Goal: Information Seeking & Learning: Learn about a topic

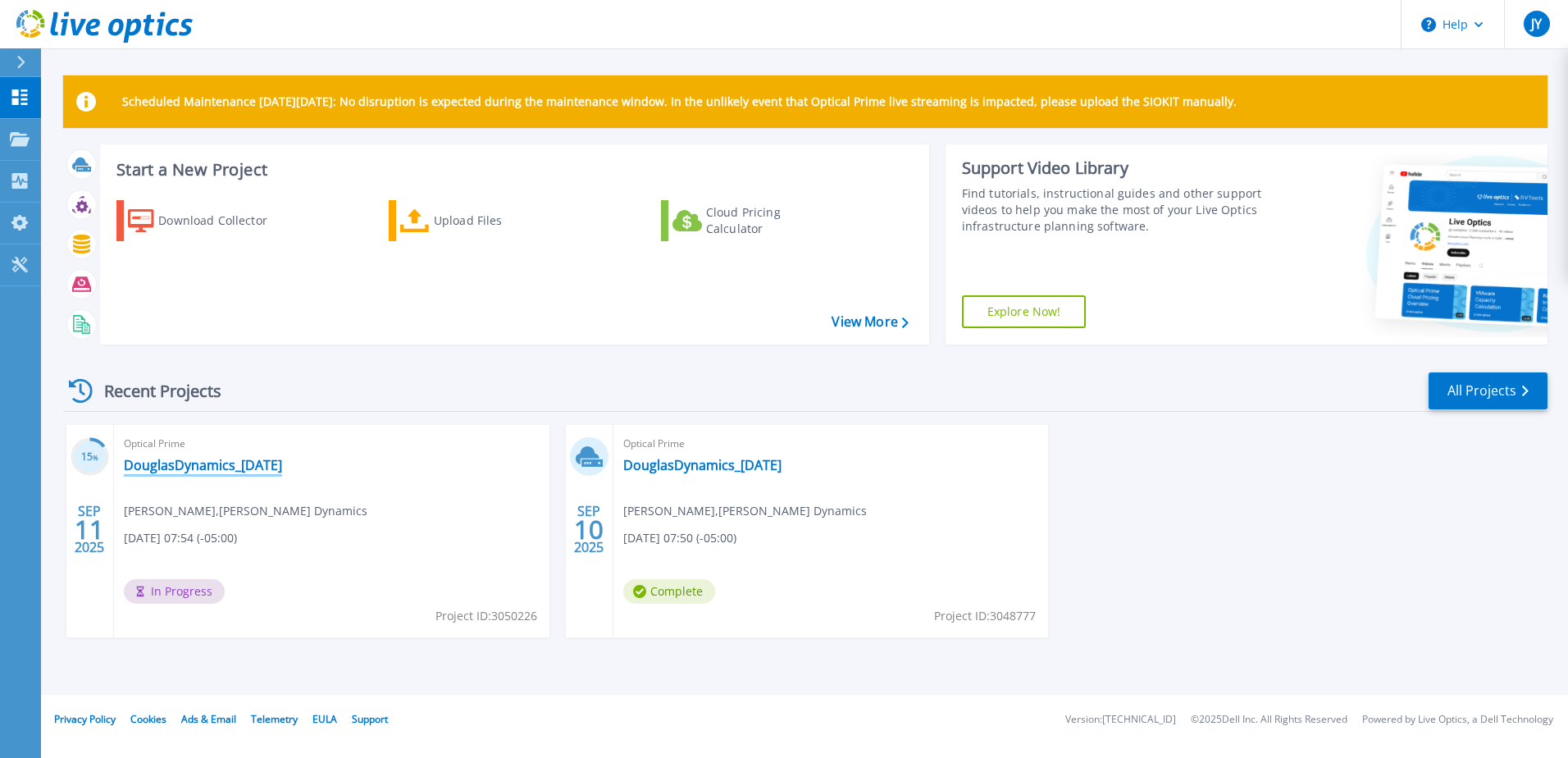
click at [241, 462] on link "DouglasDynamics_[DATE]" at bounding box center [203, 465] width 158 height 17
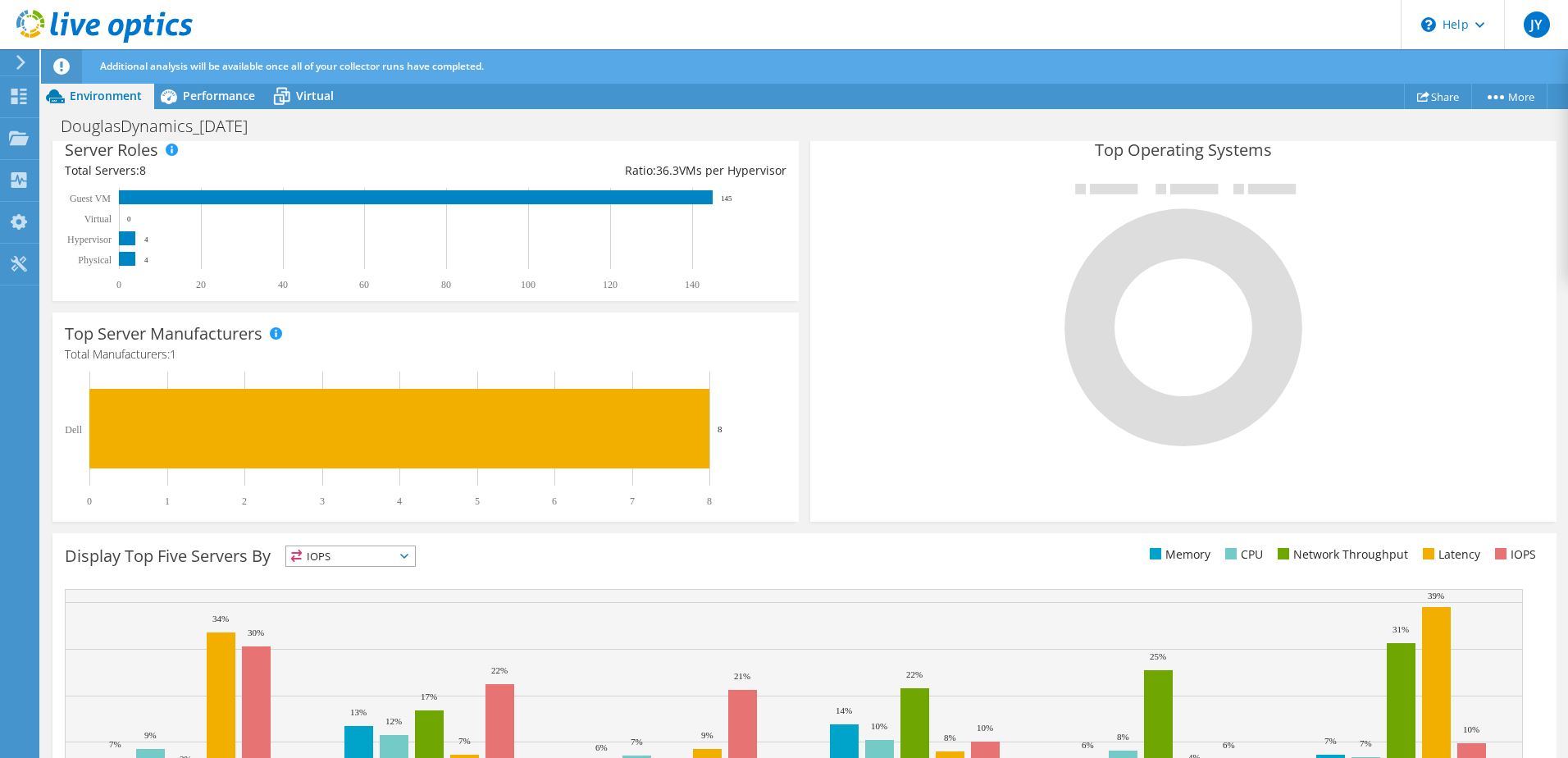
scroll to position [82, 0]
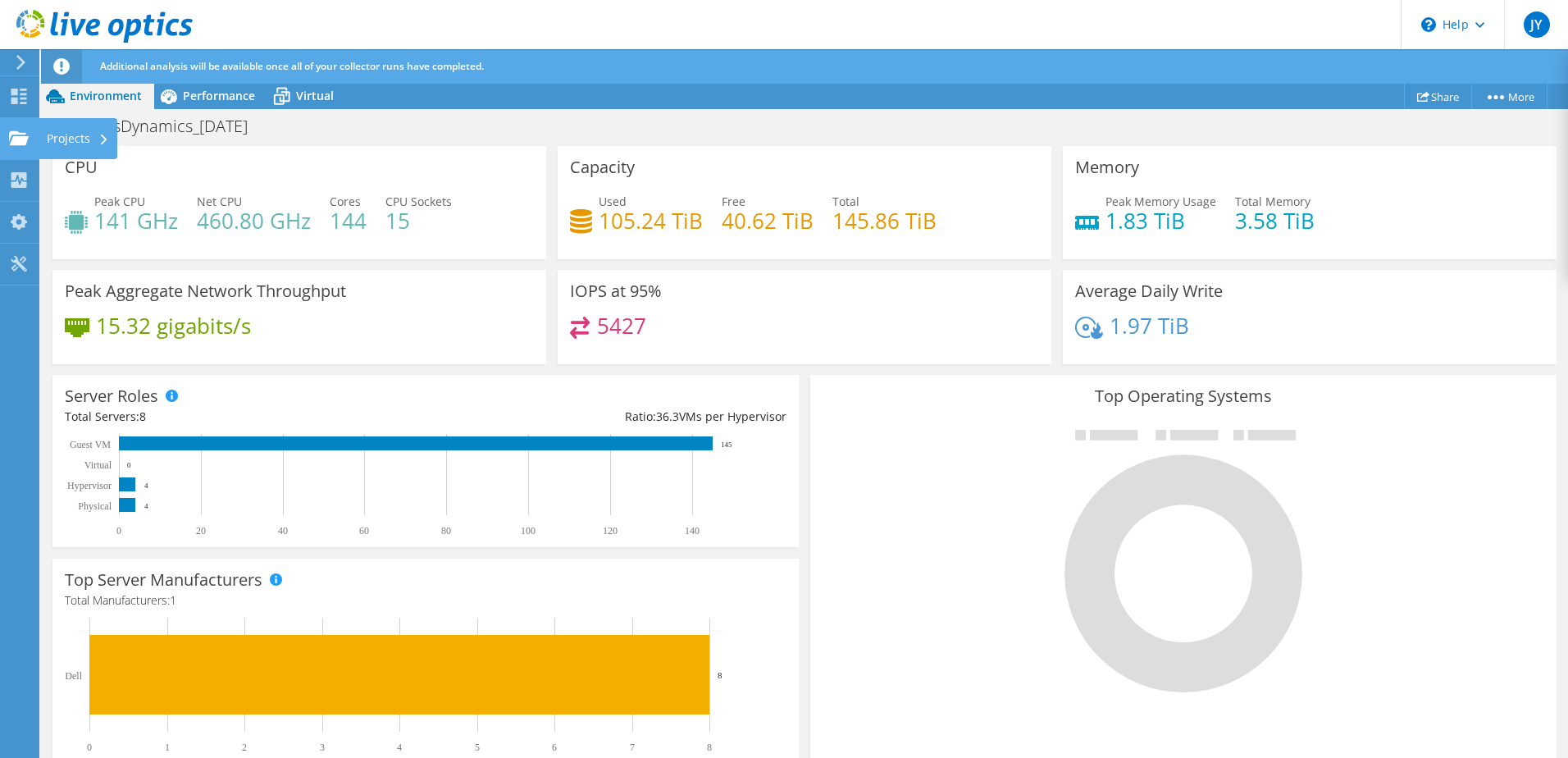
click at [21, 148] on div at bounding box center [18, 140] width 20 height 18
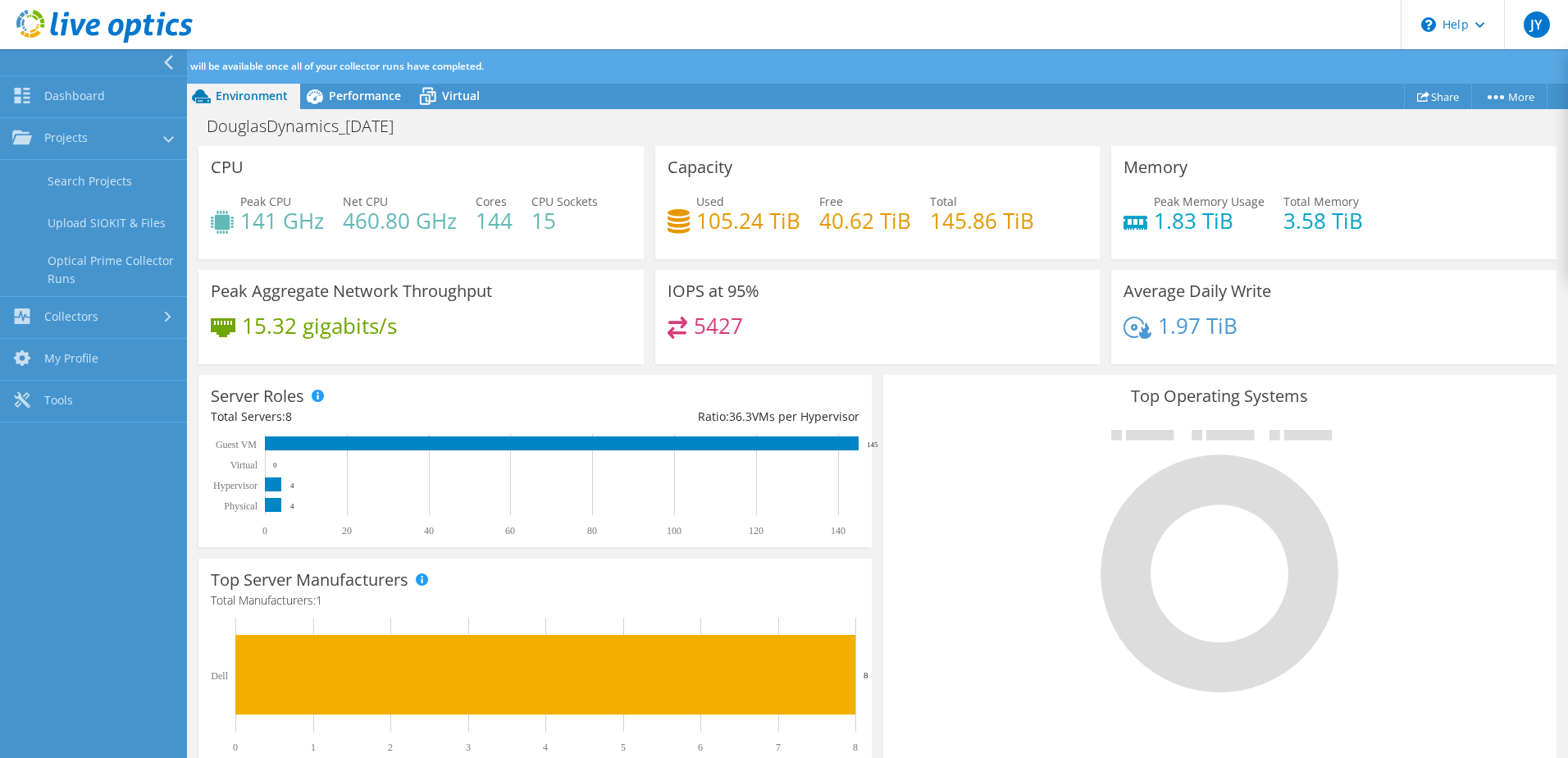
scroll to position [246, 0]
click at [86, 93] on link "Dashboard" at bounding box center [93, 97] width 187 height 42
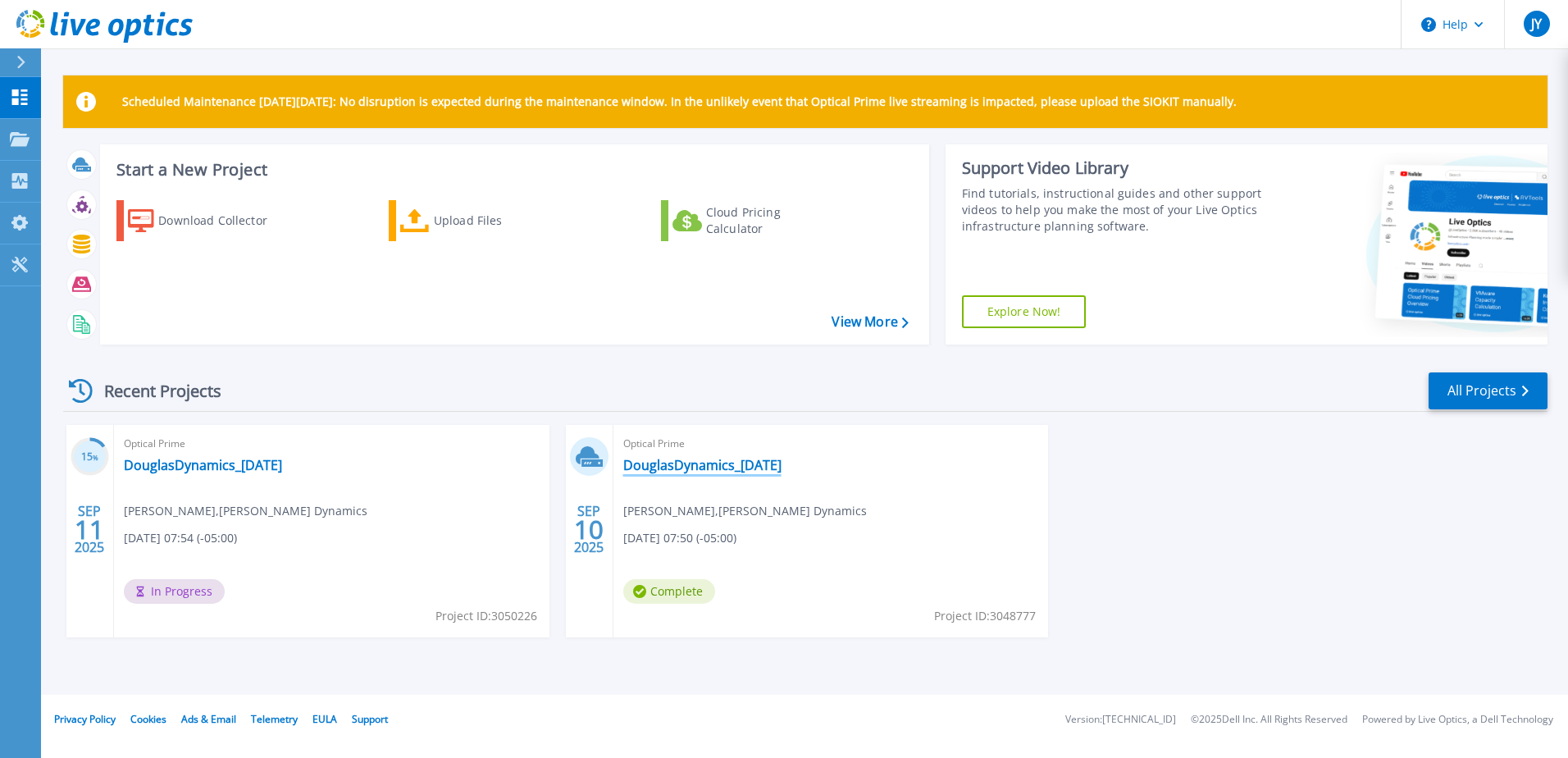
click at [685, 466] on link "DouglasDynamics_[DATE]" at bounding box center [702, 465] width 158 height 17
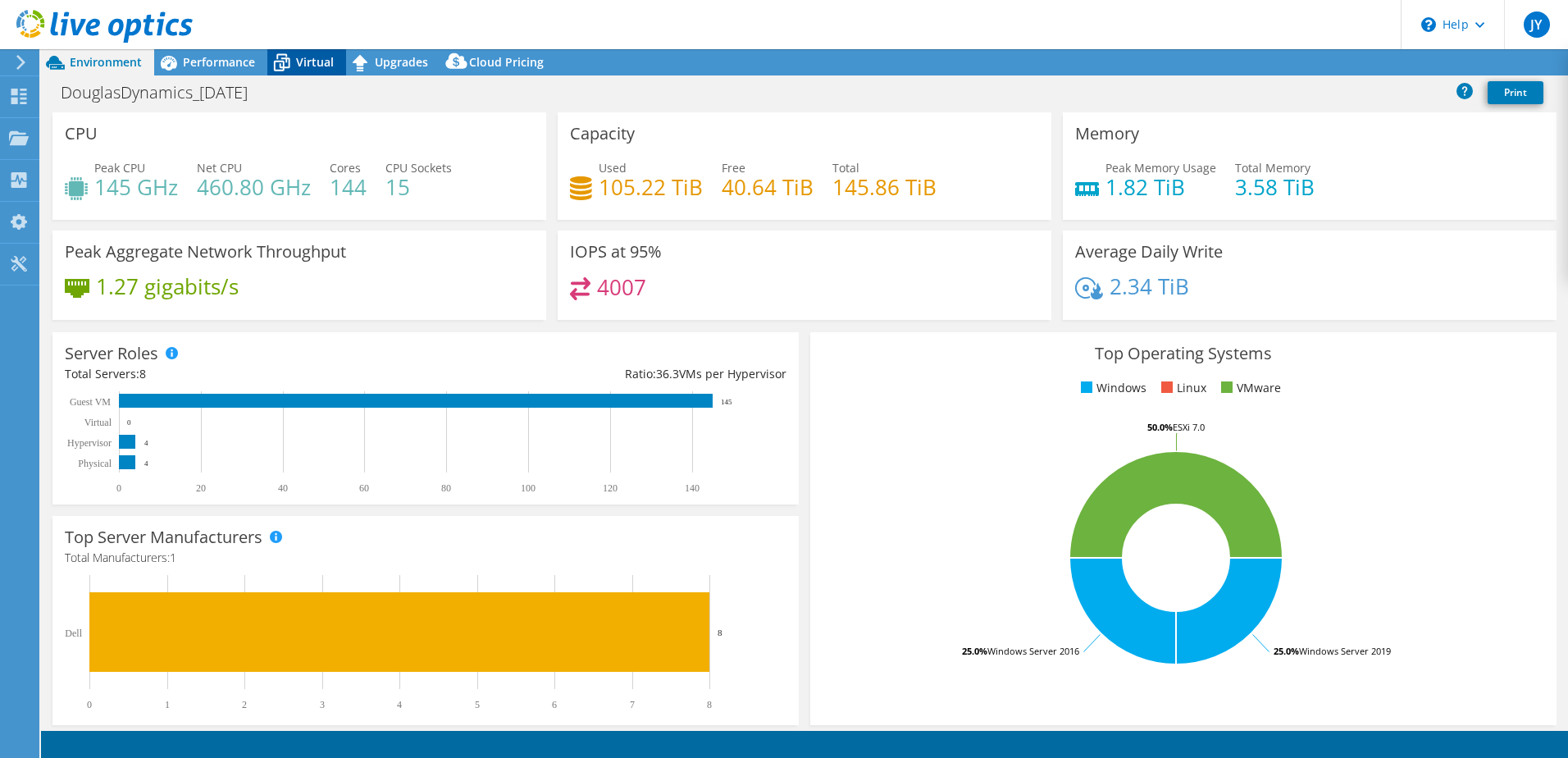
select select "USEast"
select select "USD"
click at [320, 62] on span "Virtual" at bounding box center [314, 62] width 38 height 16
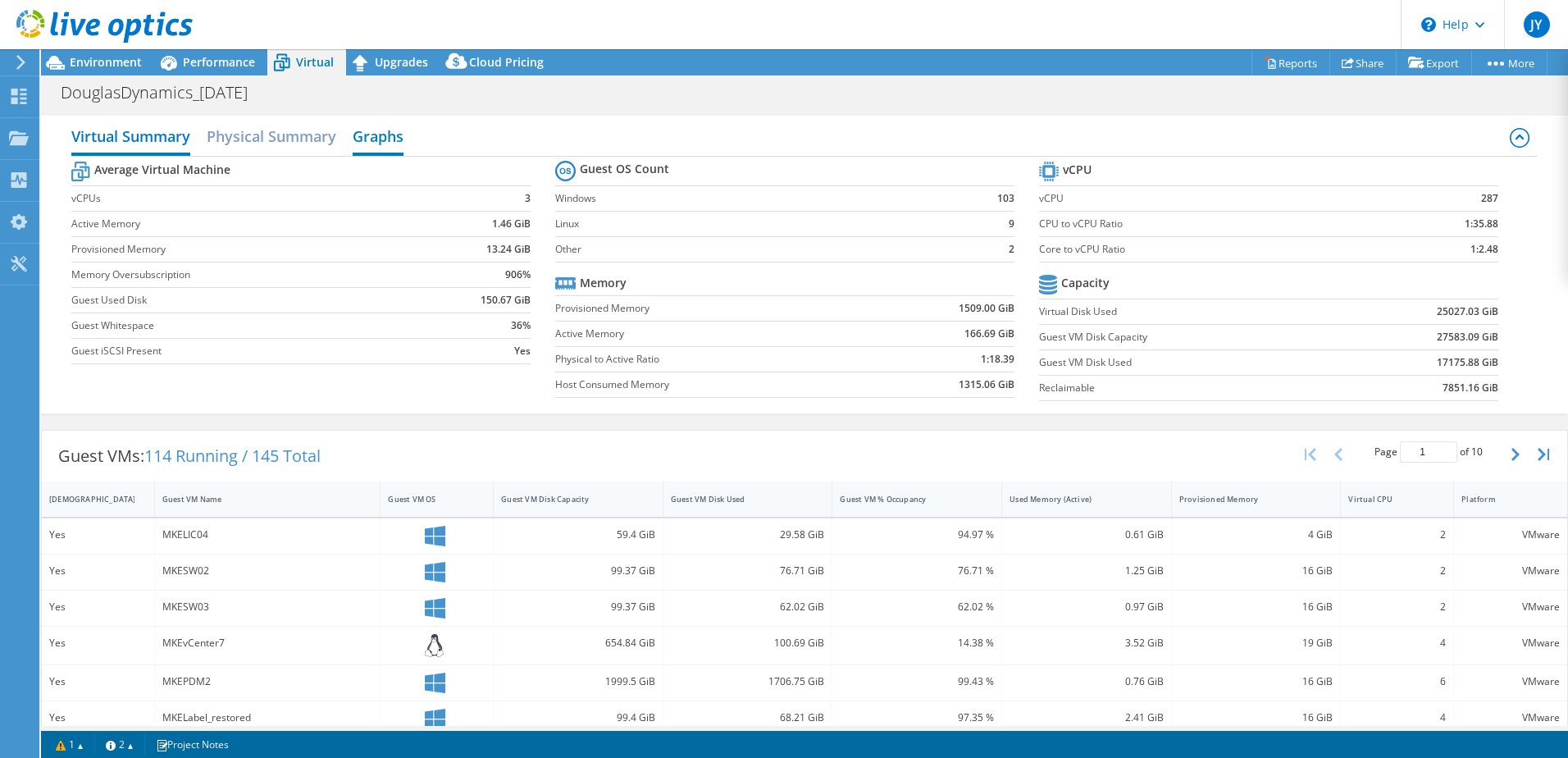
click at [390, 134] on h2 "Graphs" at bounding box center [378, 137] width 51 height 36
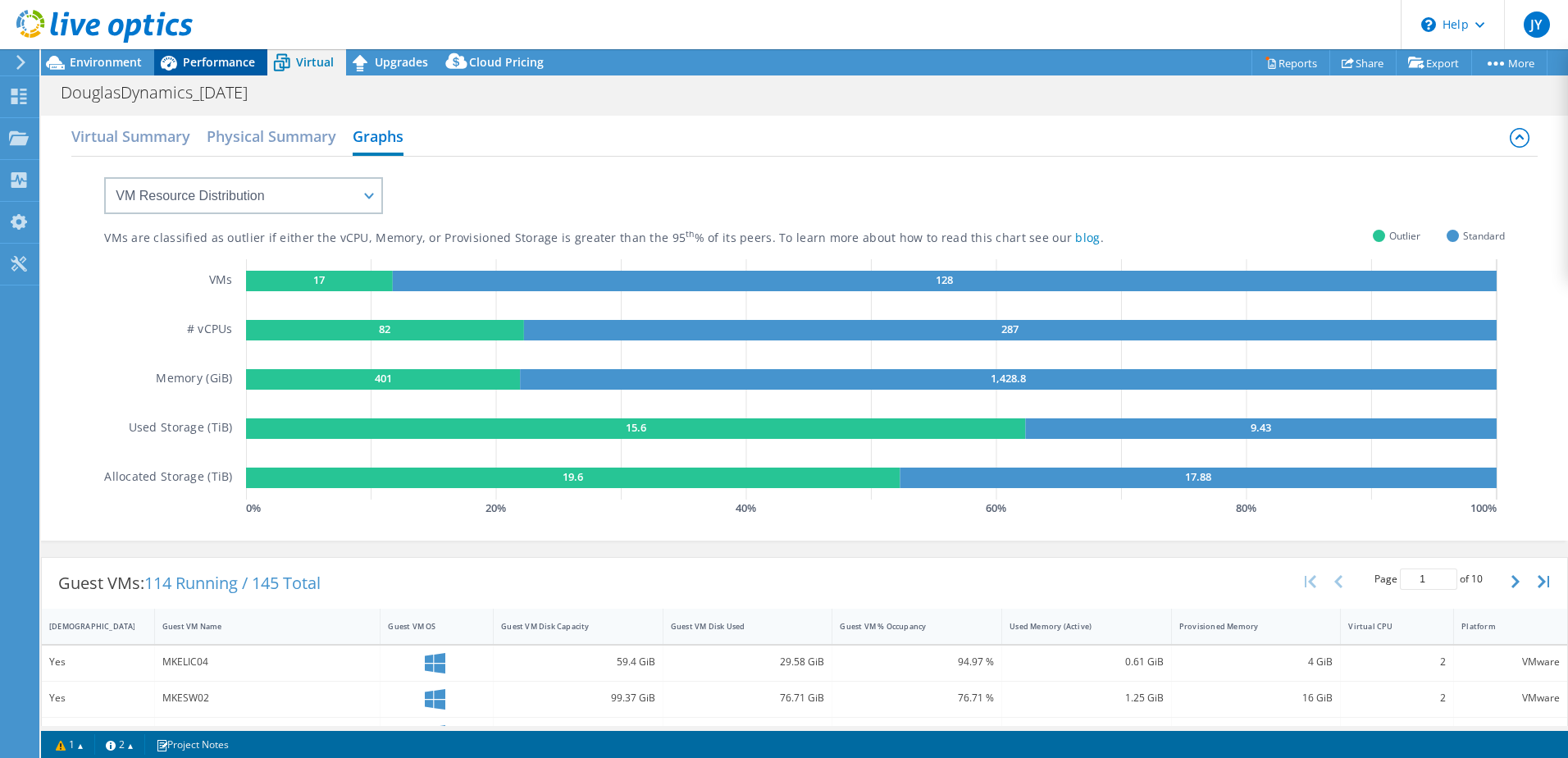
click at [187, 56] on span "Performance" at bounding box center [218, 62] width 72 height 16
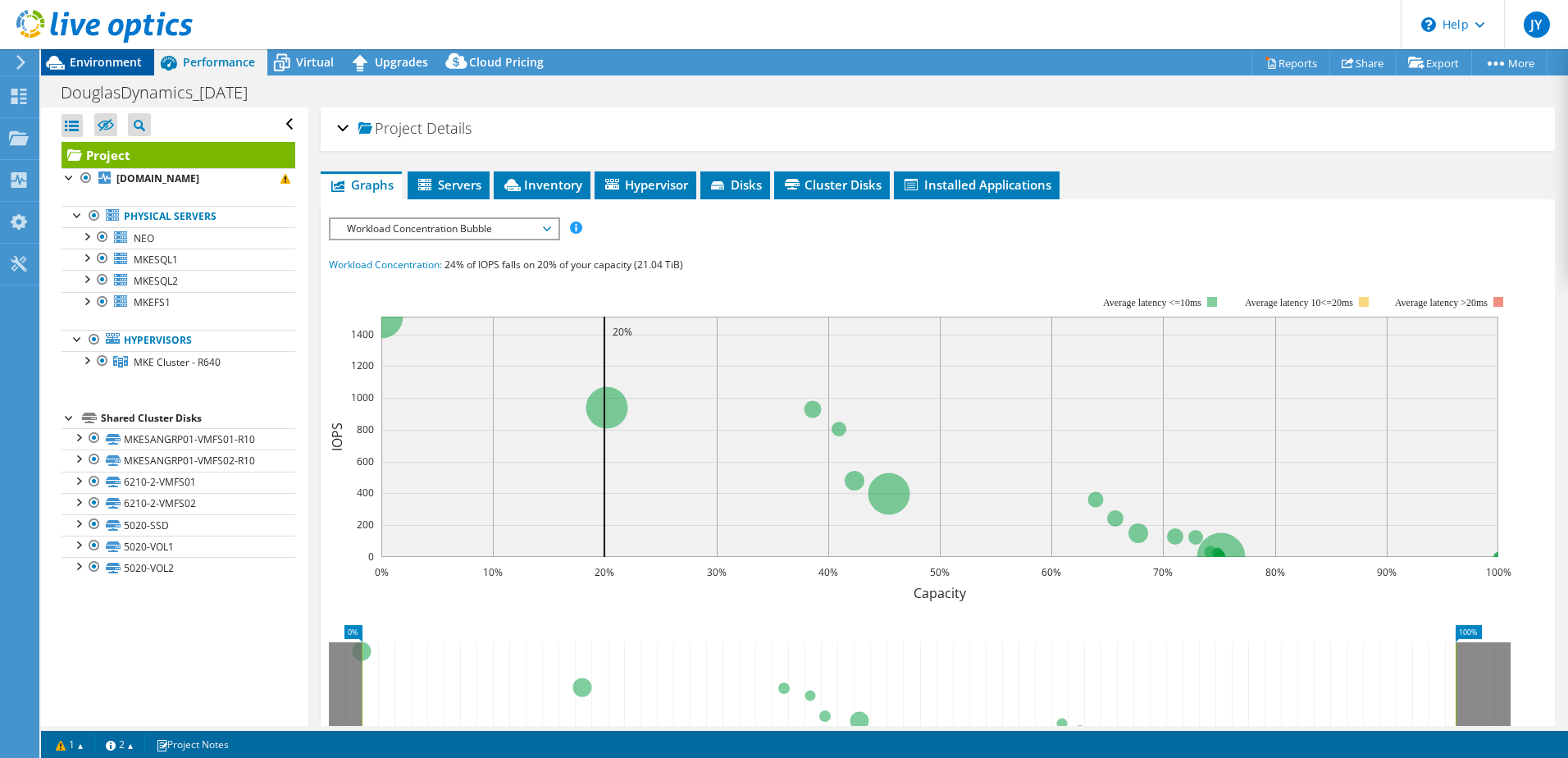
click at [96, 64] on span "Environment" at bounding box center [106, 62] width 72 height 16
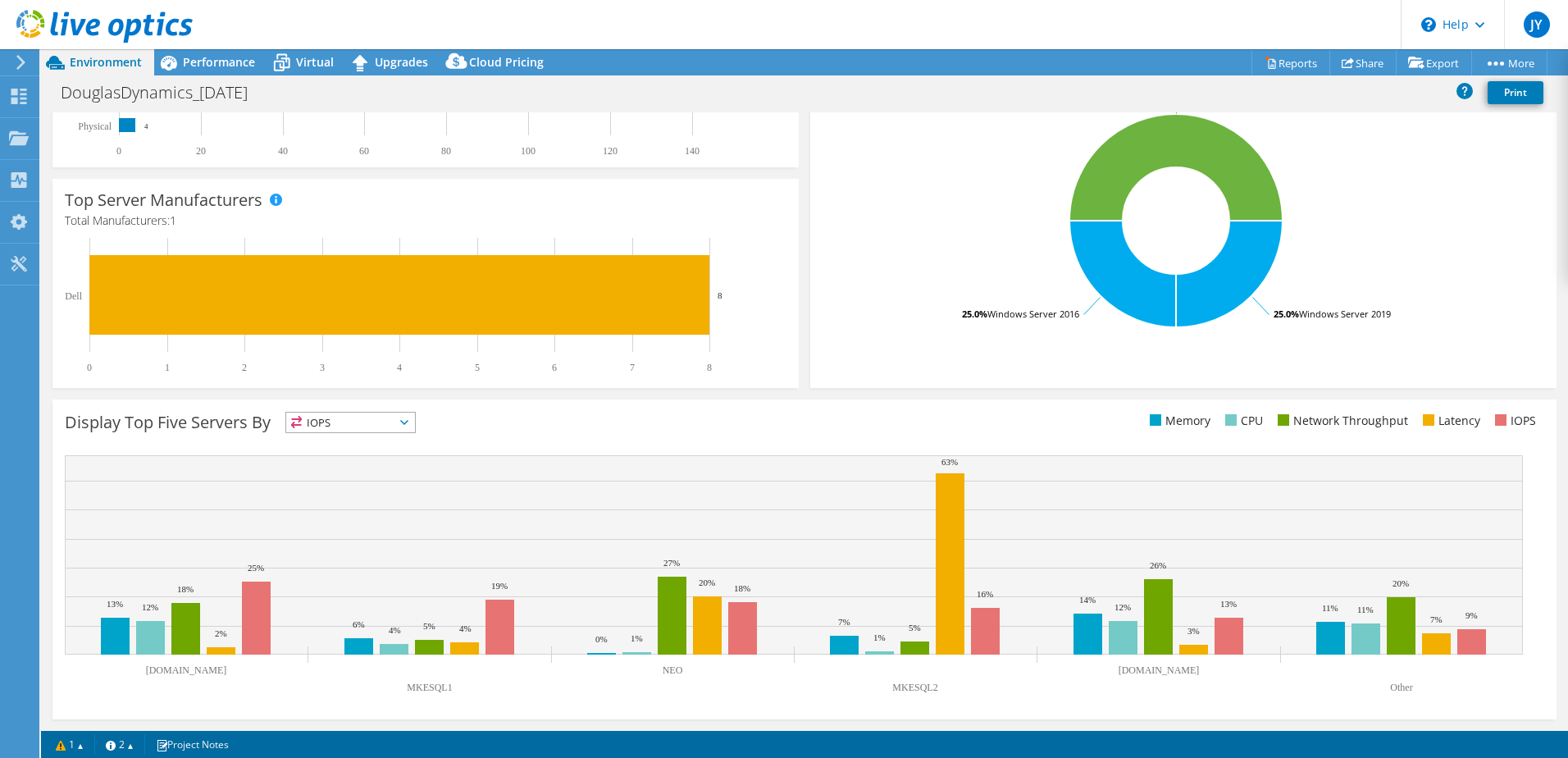
scroll to position [173, 0]
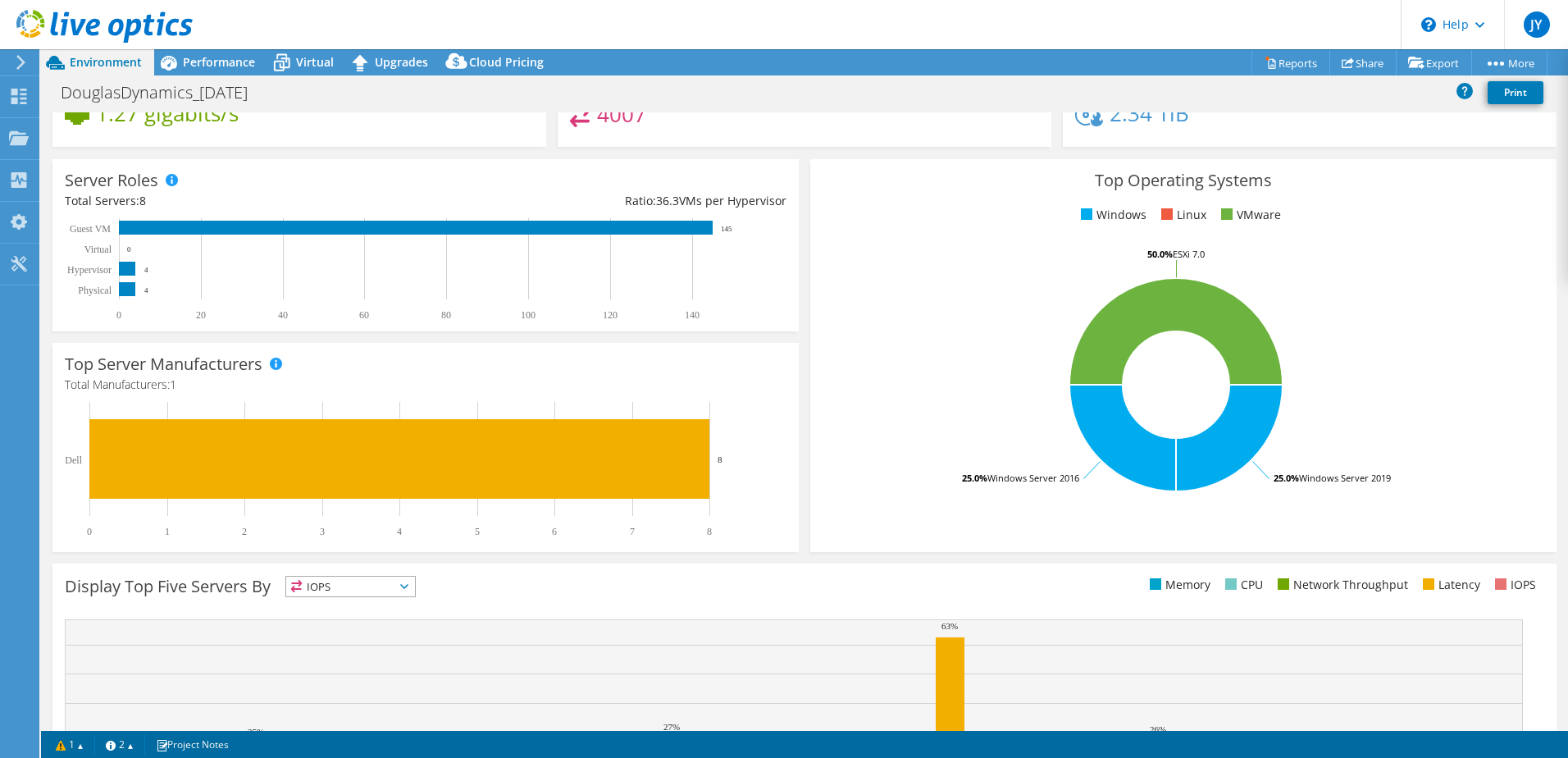
click at [341, 576] on span "IOPS" at bounding box center [350, 586] width 128 height 20
click at [463, 588] on div "Display Top Five Servers By IOPS IOPS" at bounding box center [434, 589] width 739 height 27
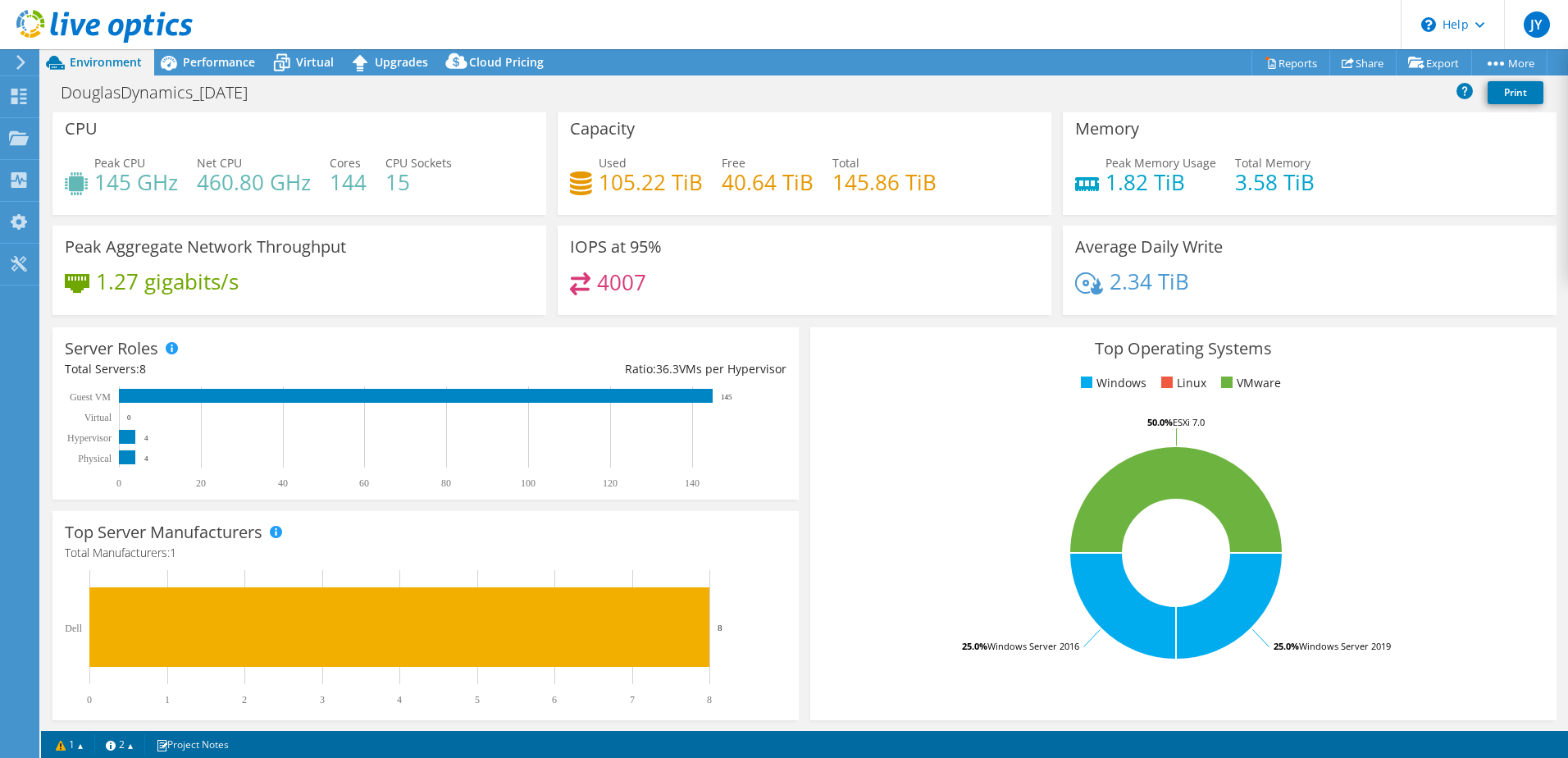
scroll to position [0, 0]
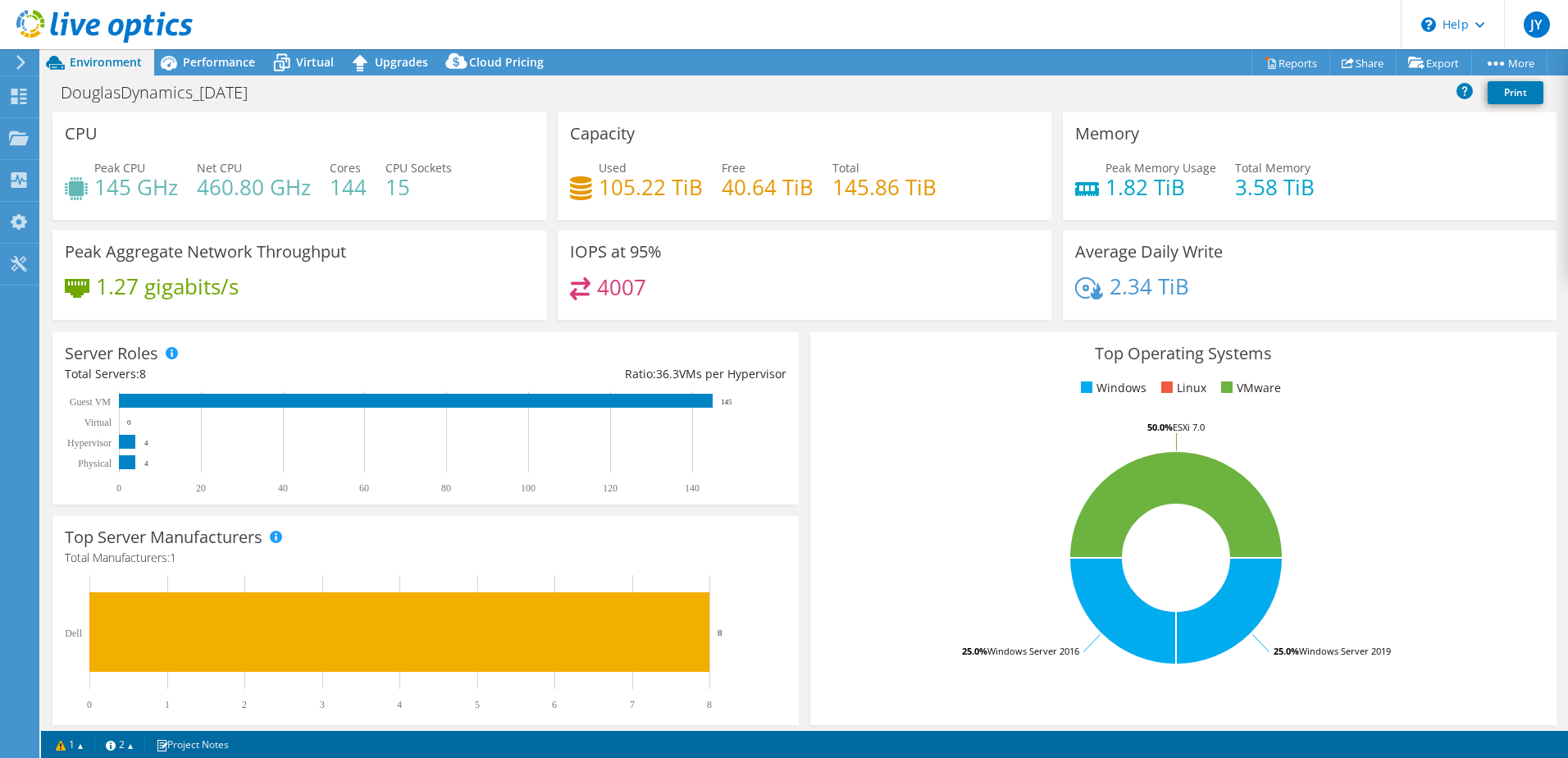
drag, startPoint x: 1403, startPoint y: 114, endPoint x: 1276, endPoint y: 105, distance: 127.3
click at [1403, 114] on div "Memory Peak Memory Usage 1.82 TiB Total Memory 3.58 TiB" at bounding box center [1309, 166] width 493 height 107
click at [38, 27] on icon at bounding box center [105, 26] width 176 height 34
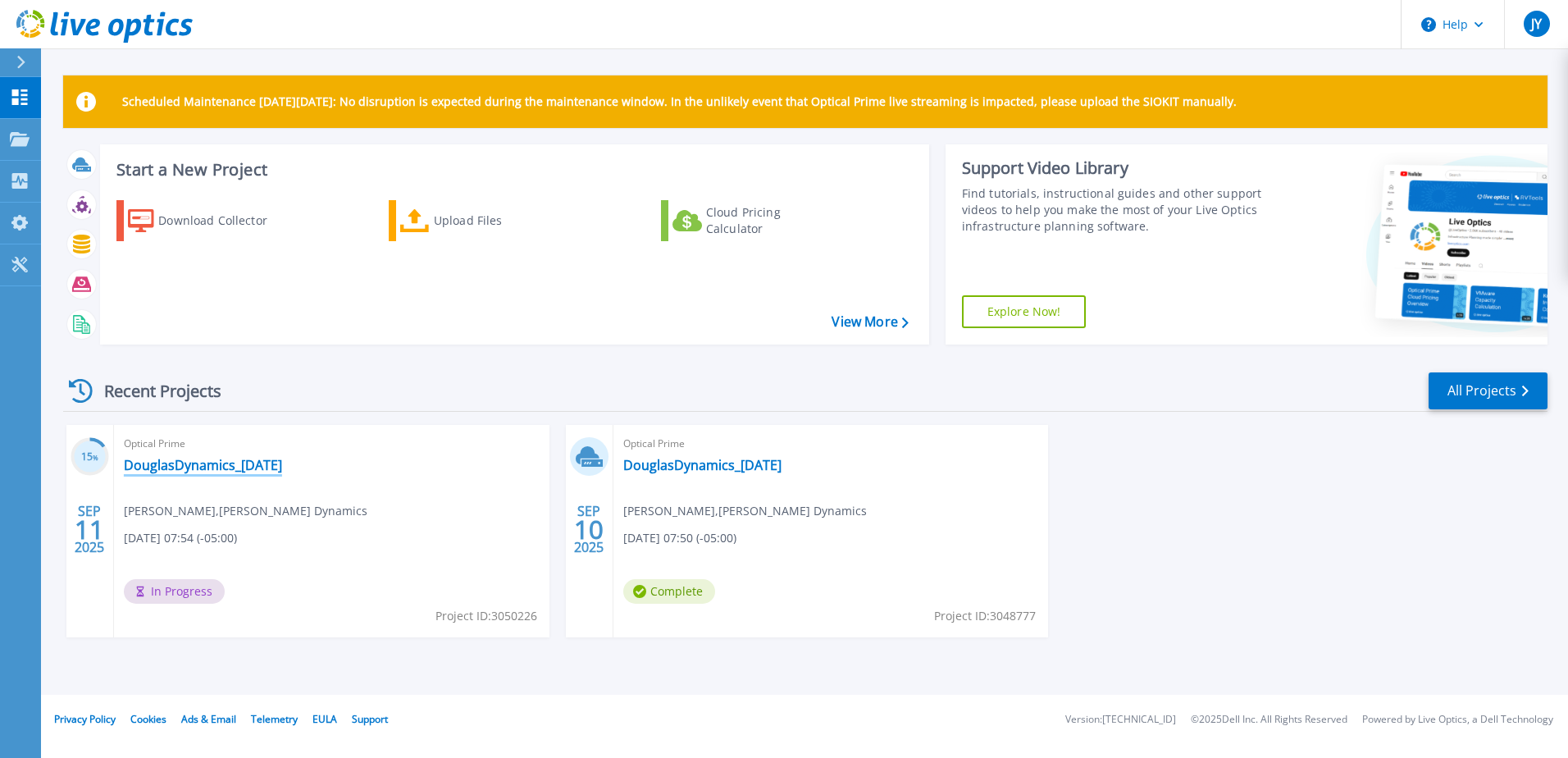
click at [197, 470] on link "DouglasDynamics_[DATE]" at bounding box center [203, 465] width 158 height 17
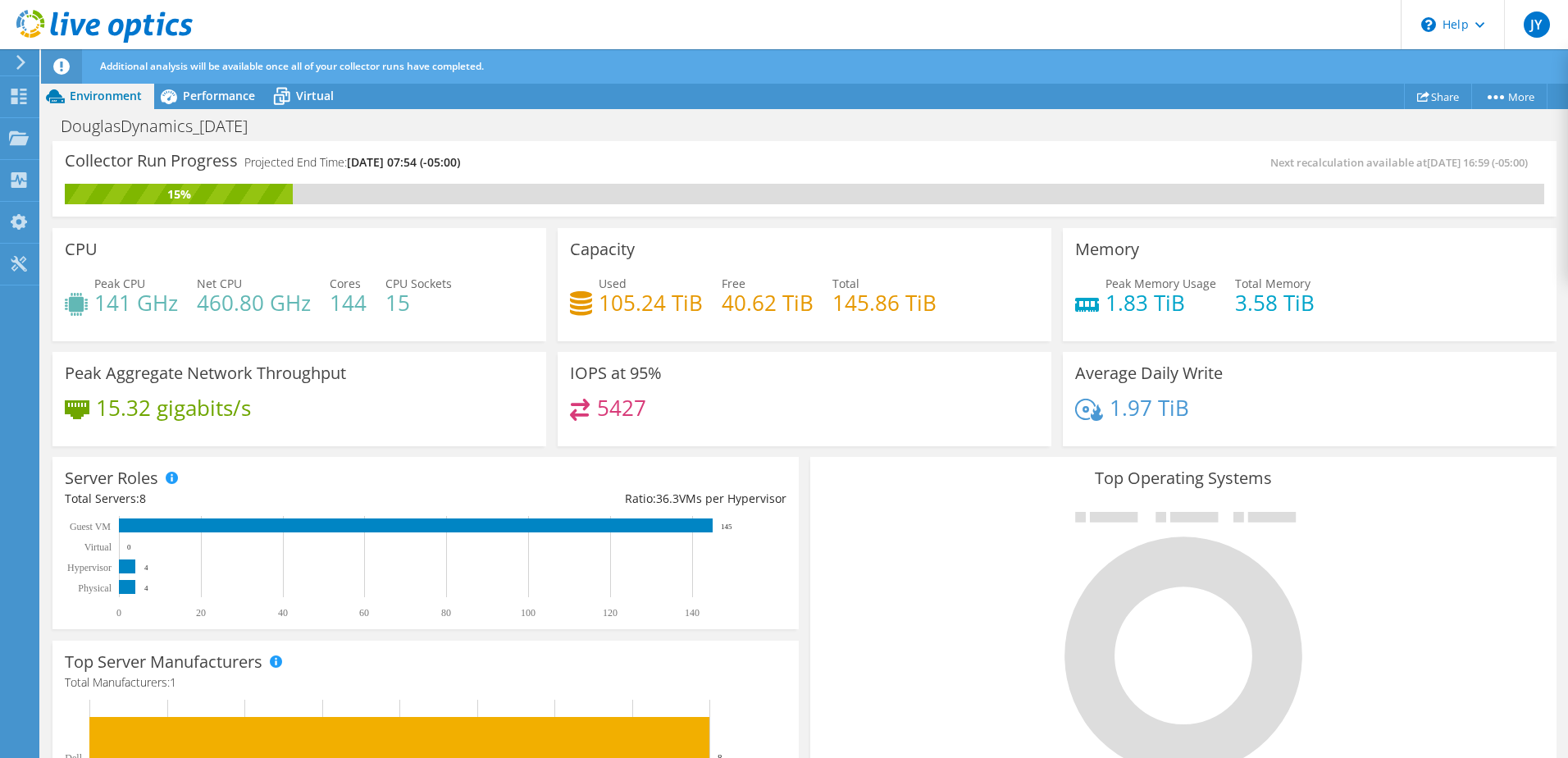
scroll to position [246, 0]
click at [231, 95] on span "Performance" at bounding box center [218, 96] width 72 height 16
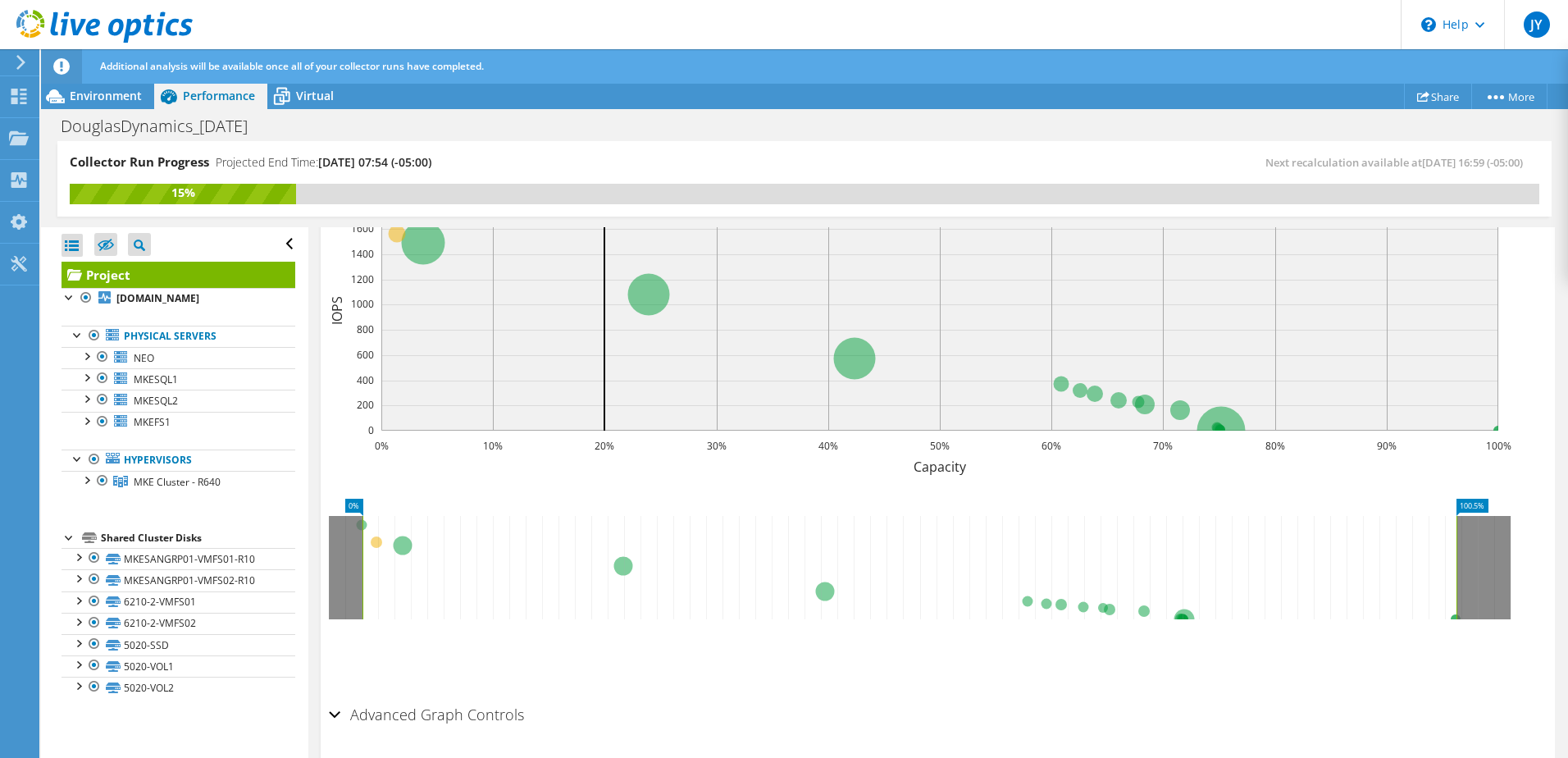
click at [375, 543] on icon at bounding box center [909, 568] width 1094 height 103
click at [375, 543] on icon at bounding box center [911, 568] width 1100 height 103
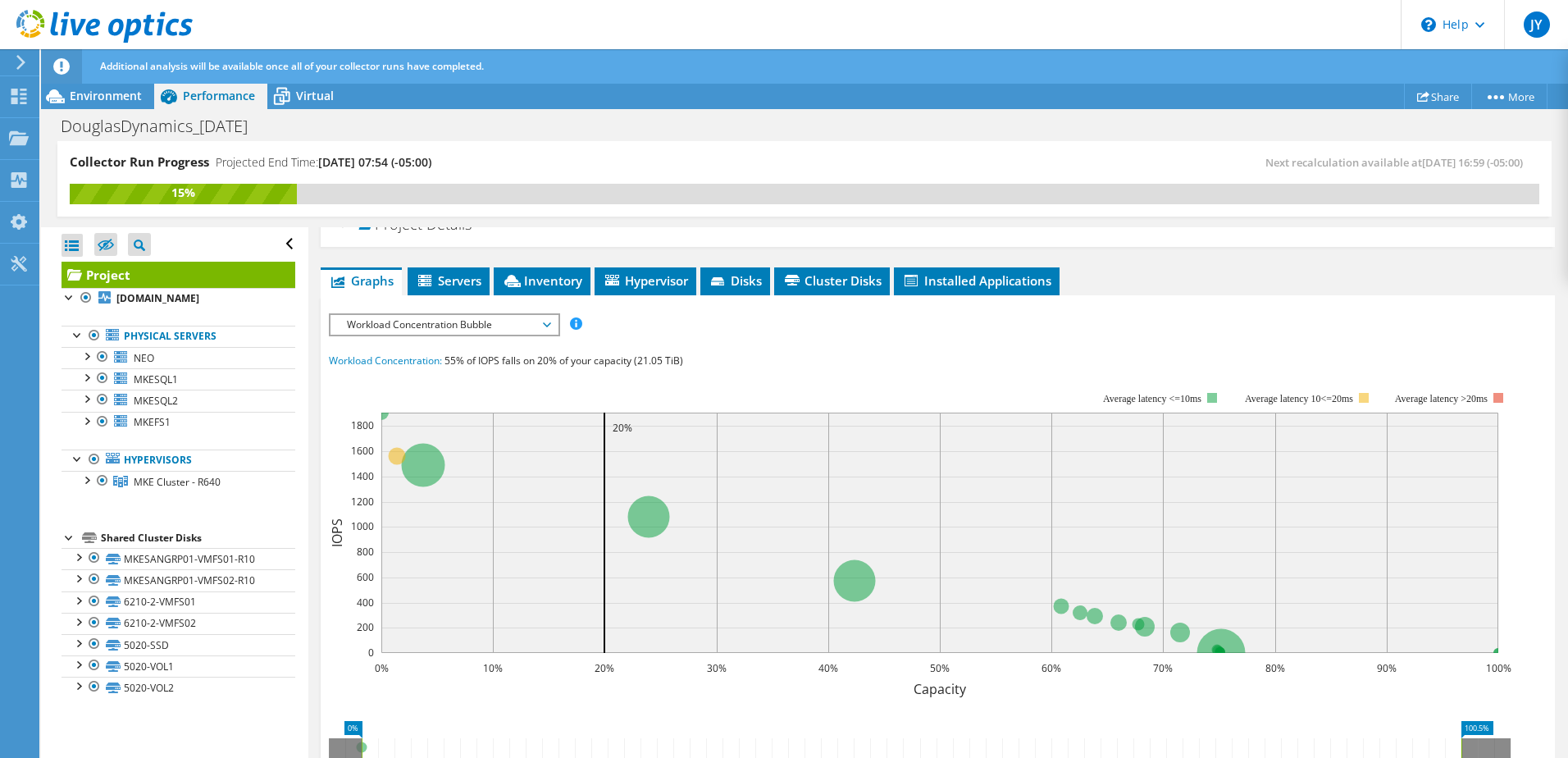
scroll to position [0, 0]
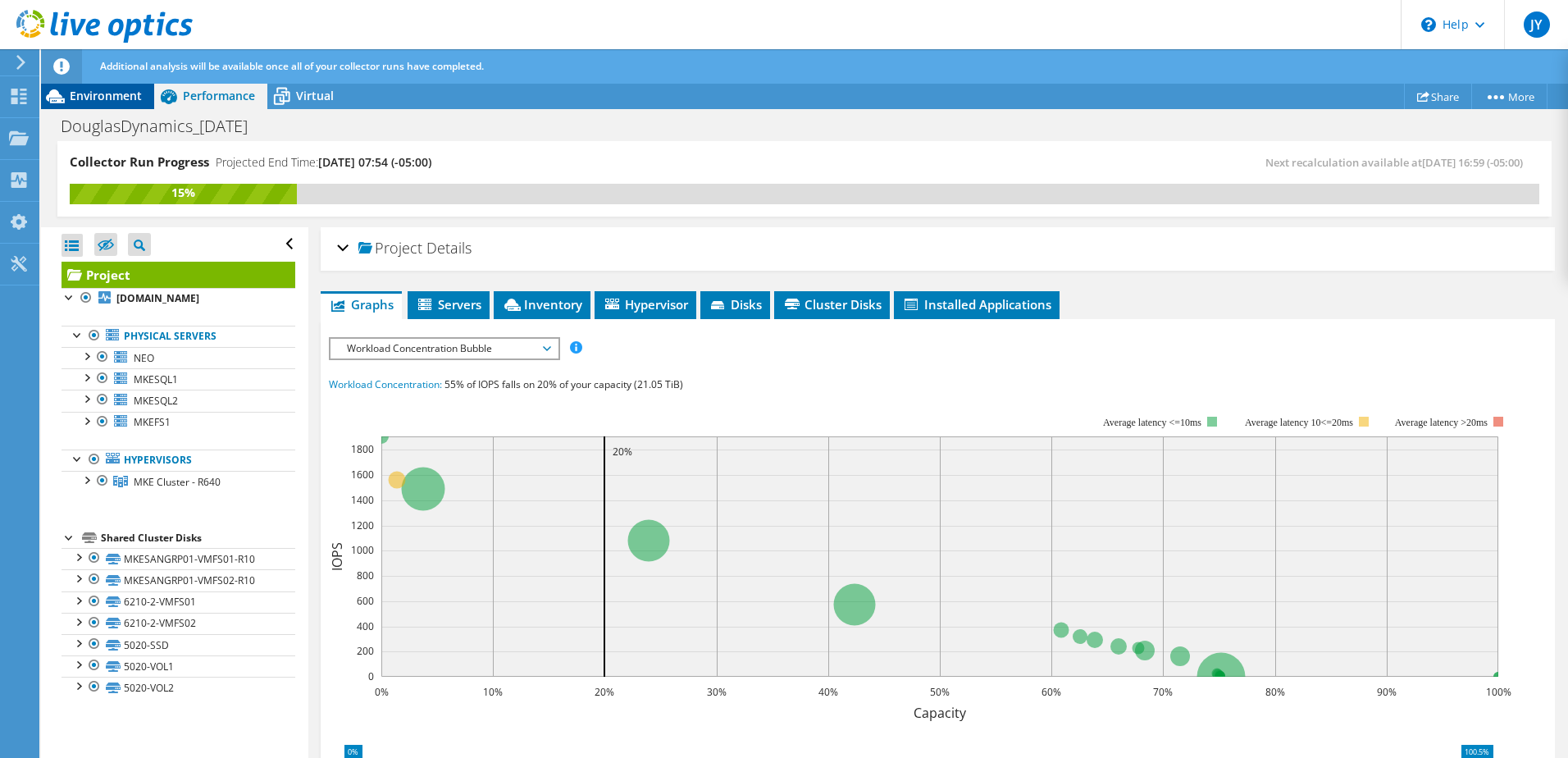
click at [96, 104] on div "Environment" at bounding box center [98, 96] width 113 height 26
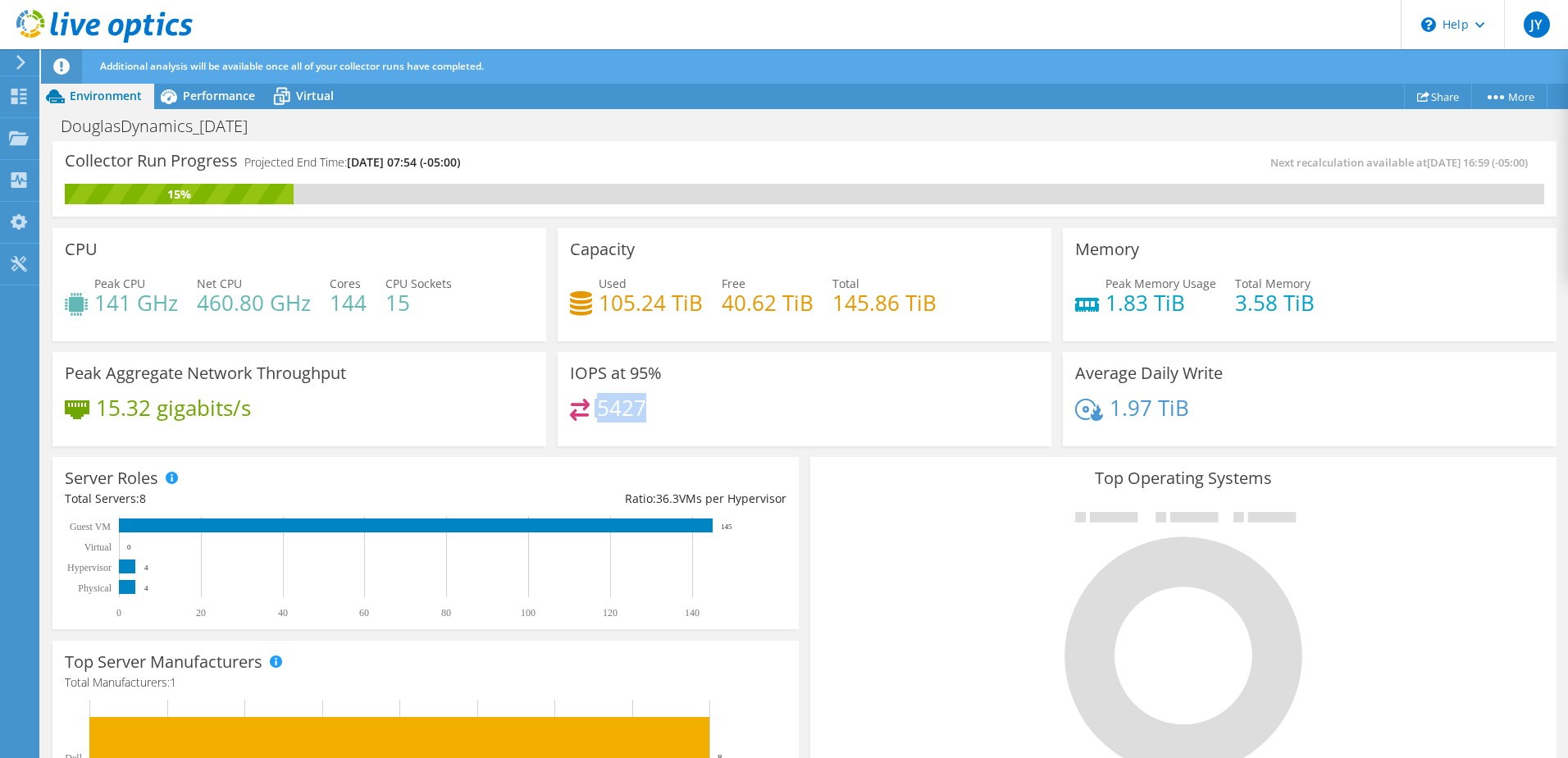
drag, startPoint x: 655, startPoint y: 407, endPoint x: 559, endPoint y: 404, distance: 96.0
click at [559, 404] on div "IOPS at 95% 5427" at bounding box center [804, 399] width 493 height 95
drag, startPoint x: 584, startPoint y: 372, endPoint x: 643, endPoint y: 376, distance: 59.1
click at [643, 376] on h3 "IOPS at 95%" at bounding box center [616, 373] width 92 height 18
drag, startPoint x: 643, startPoint y: 376, endPoint x: 585, endPoint y: 416, distance: 70.5
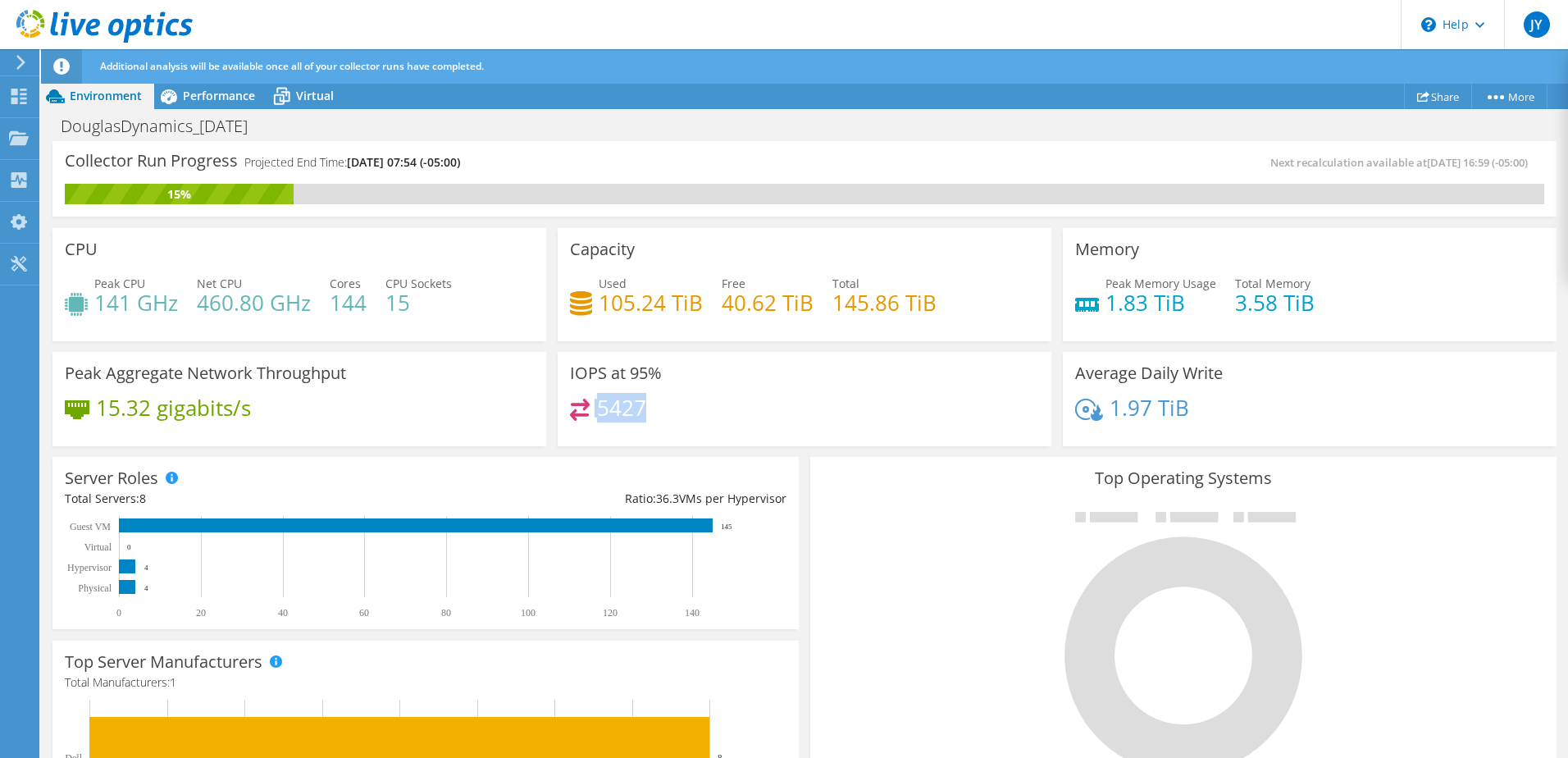
click at [585, 416] on div "5427" at bounding box center [804, 416] width 469 height 35
click at [624, 415] on h4 "5427" at bounding box center [622, 407] width 49 height 18
click at [657, 412] on div "5427" at bounding box center [804, 416] width 469 height 35
click at [681, 404] on div "5427" at bounding box center [804, 416] width 469 height 35
drag, startPoint x: 596, startPoint y: 411, endPoint x: 683, endPoint y: 410, distance: 87.0
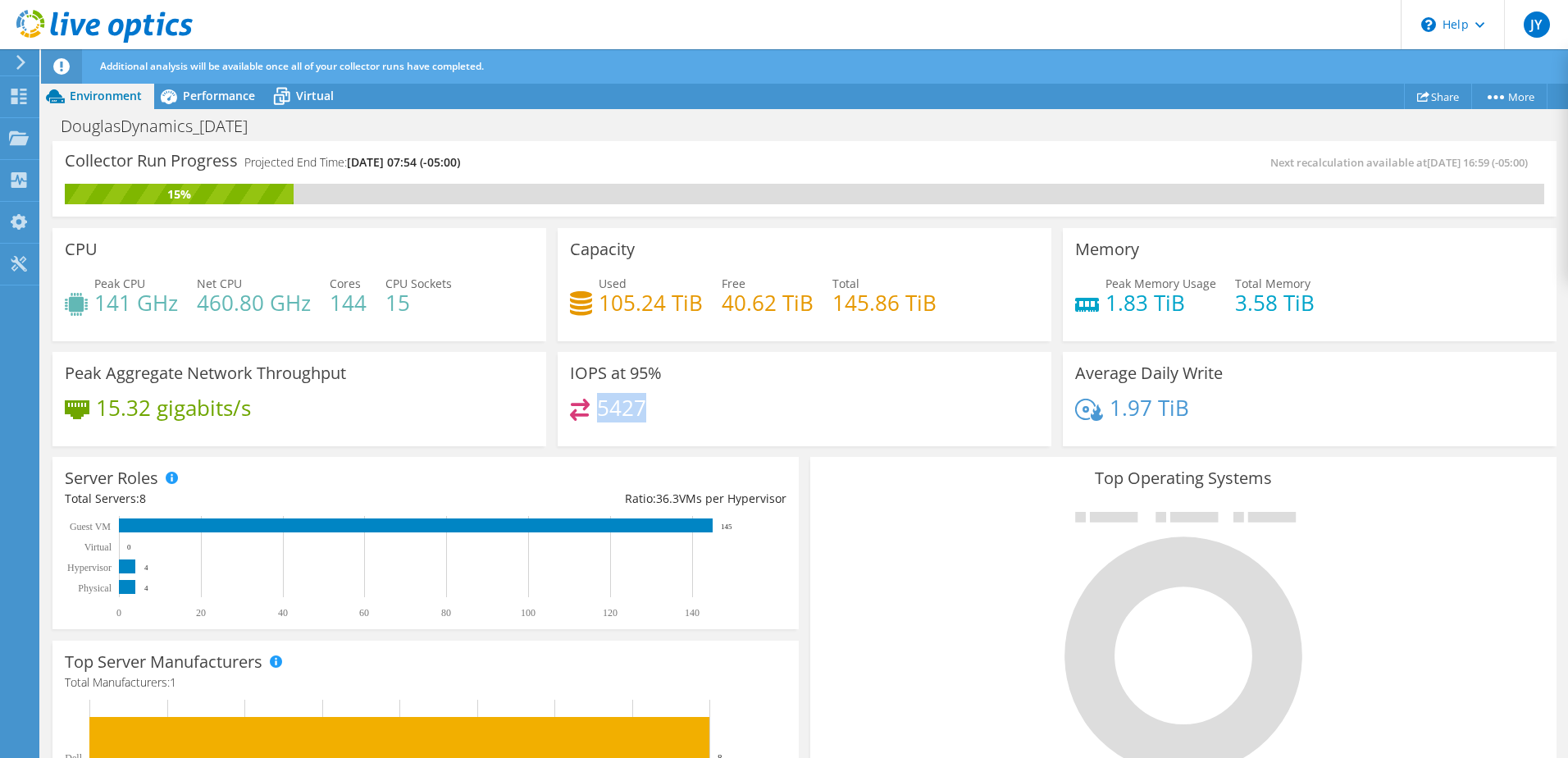
click at [684, 410] on div "5427" at bounding box center [804, 416] width 469 height 35
drag, startPoint x: 683, startPoint y: 410, endPoint x: 755, endPoint y: 446, distance: 80.5
click at [755, 446] on div "IOPS at 95% 5427" at bounding box center [804, 398] width 505 height 106
drag, startPoint x: 590, startPoint y: 406, endPoint x: 649, endPoint y: 403, distance: 59.1
click at [649, 403] on div "5427" at bounding box center [804, 416] width 469 height 35
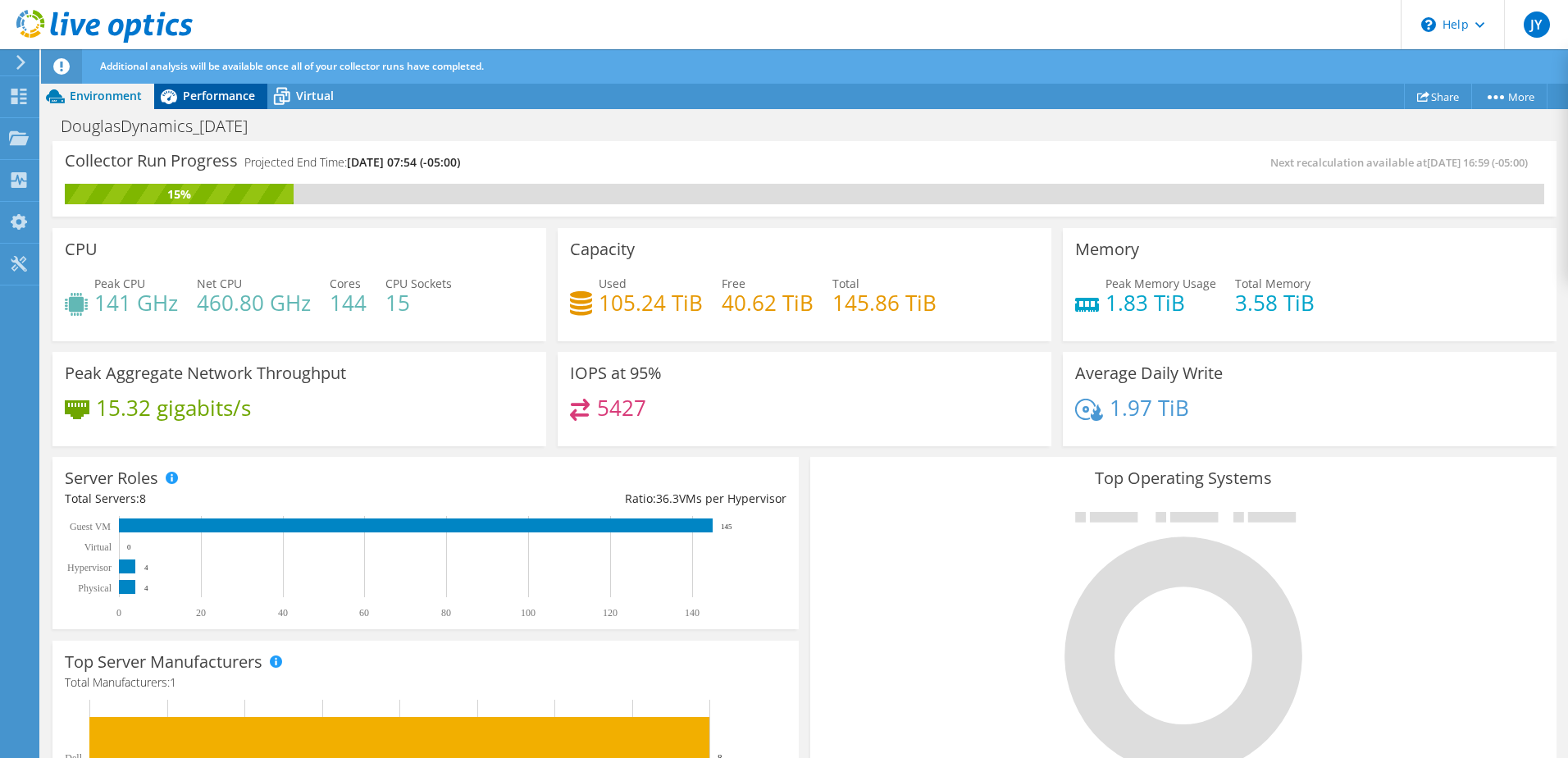
click at [214, 98] on span "Performance" at bounding box center [218, 96] width 72 height 16
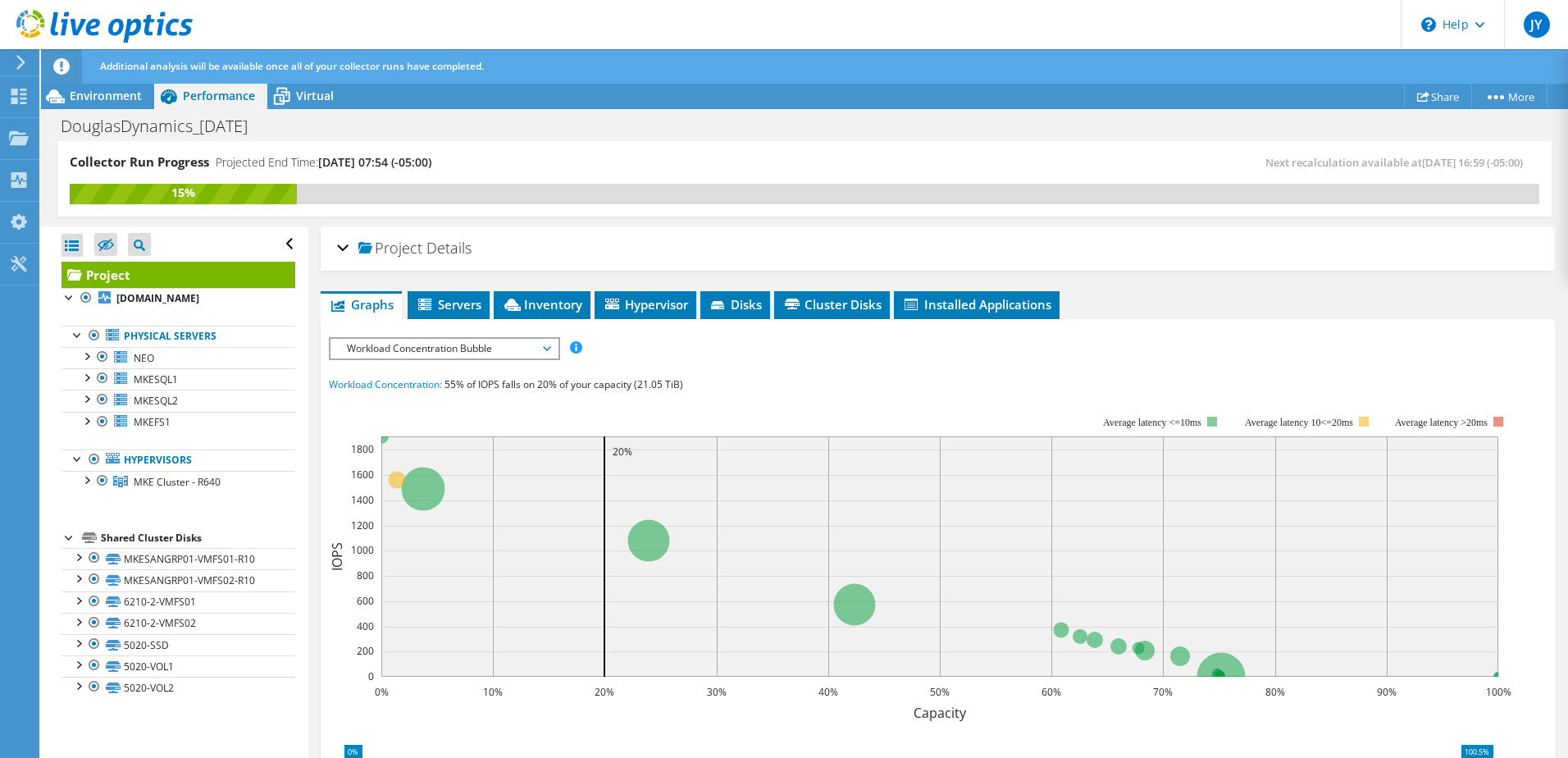
drag, startPoint x: 117, startPoint y: 90, endPoint x: 258, endPoint y: 127, distance: 145.8
click at [117, 90] on span "Environment" at bounding box center [106, 96] width 72 height 16
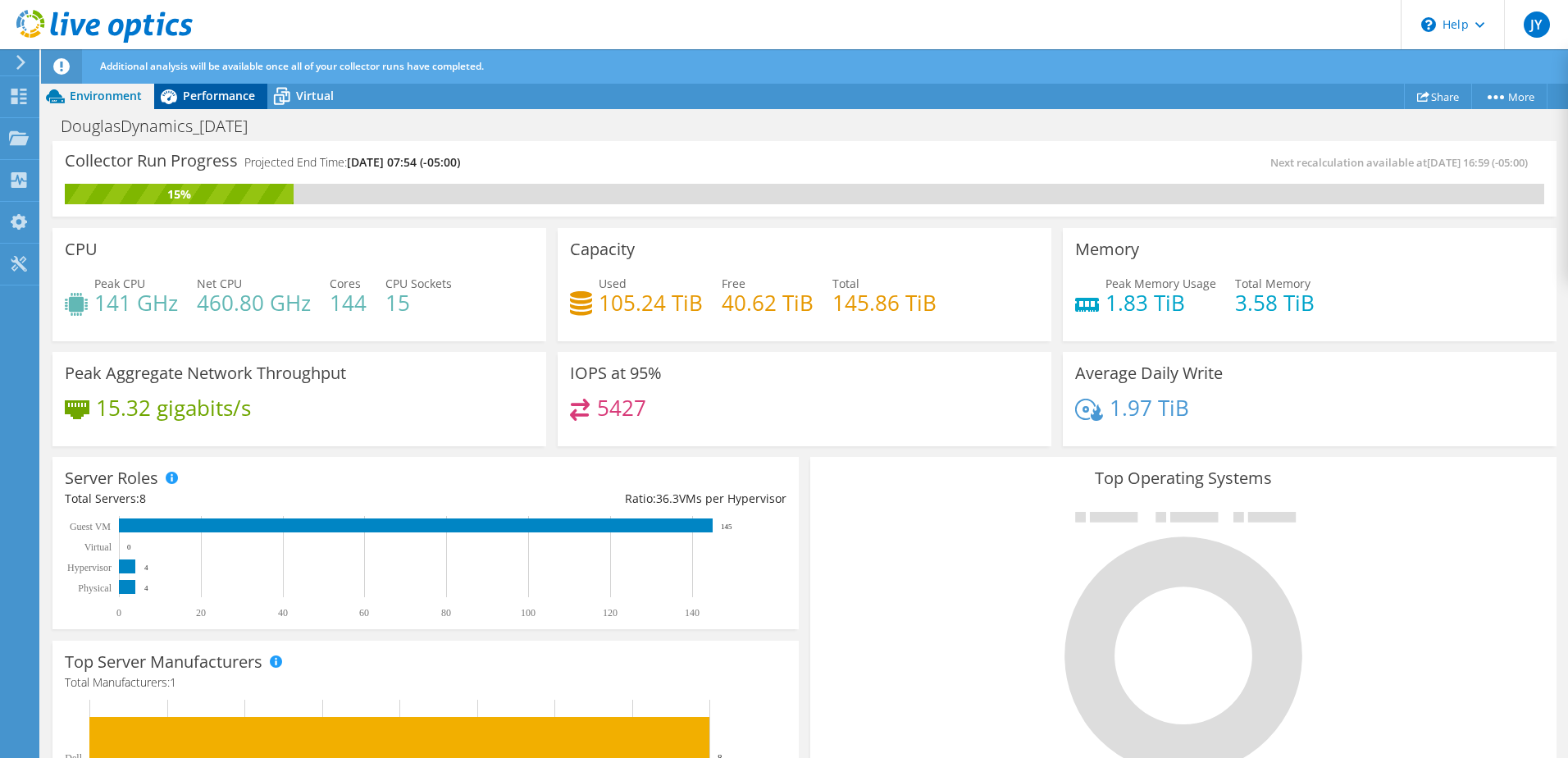
click at [177, 101] on icon at bounding box center [168, 96] width 29 height 29
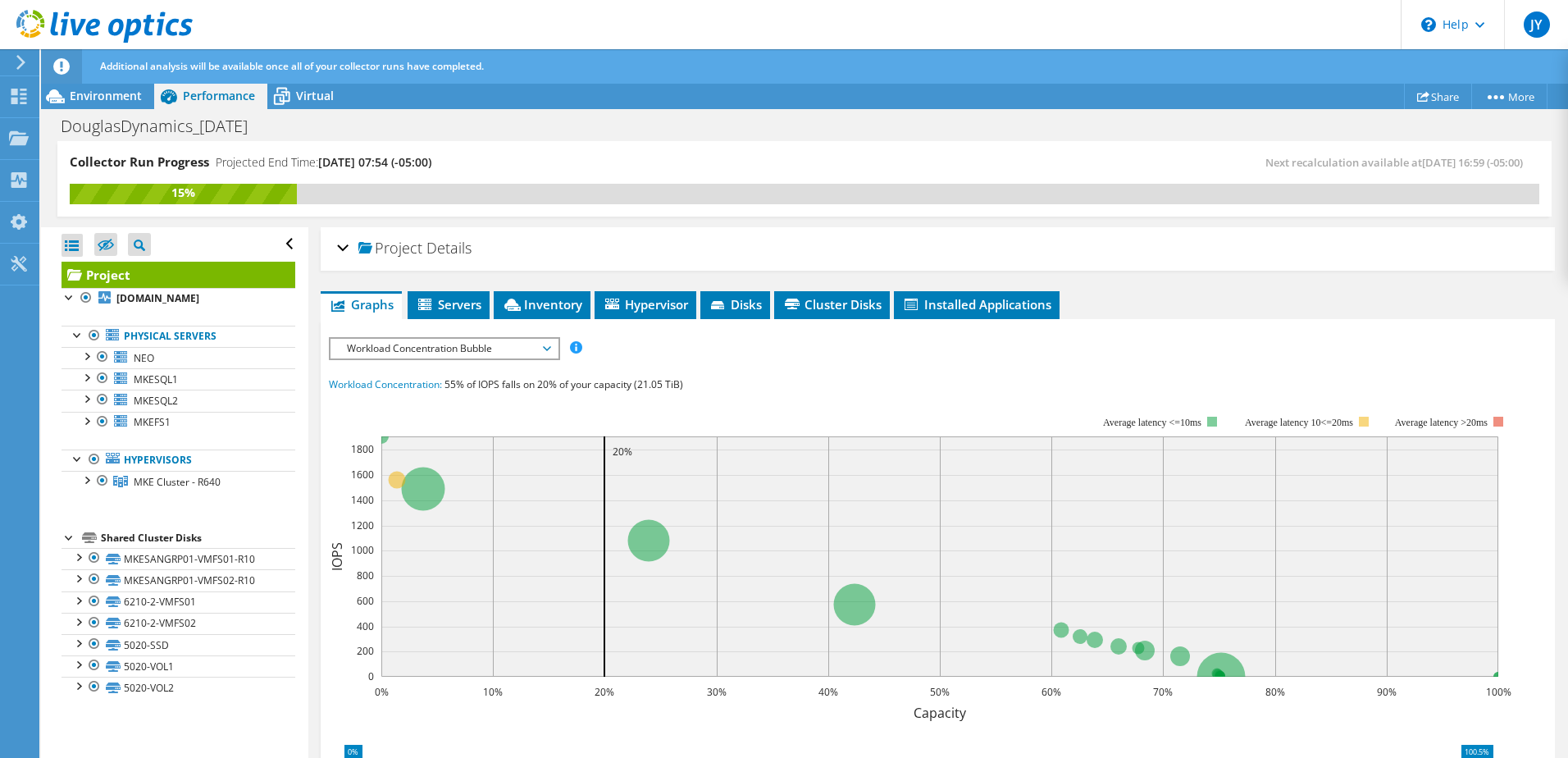
drag, startPoint x: 507, startPoint y: 348, endPoint x: 528, endPoint y: 359, distance: 23.7
click at [508, 348] on span "Workload Concentration Bubble" at bounding box center [444, 348] width 210 height 20
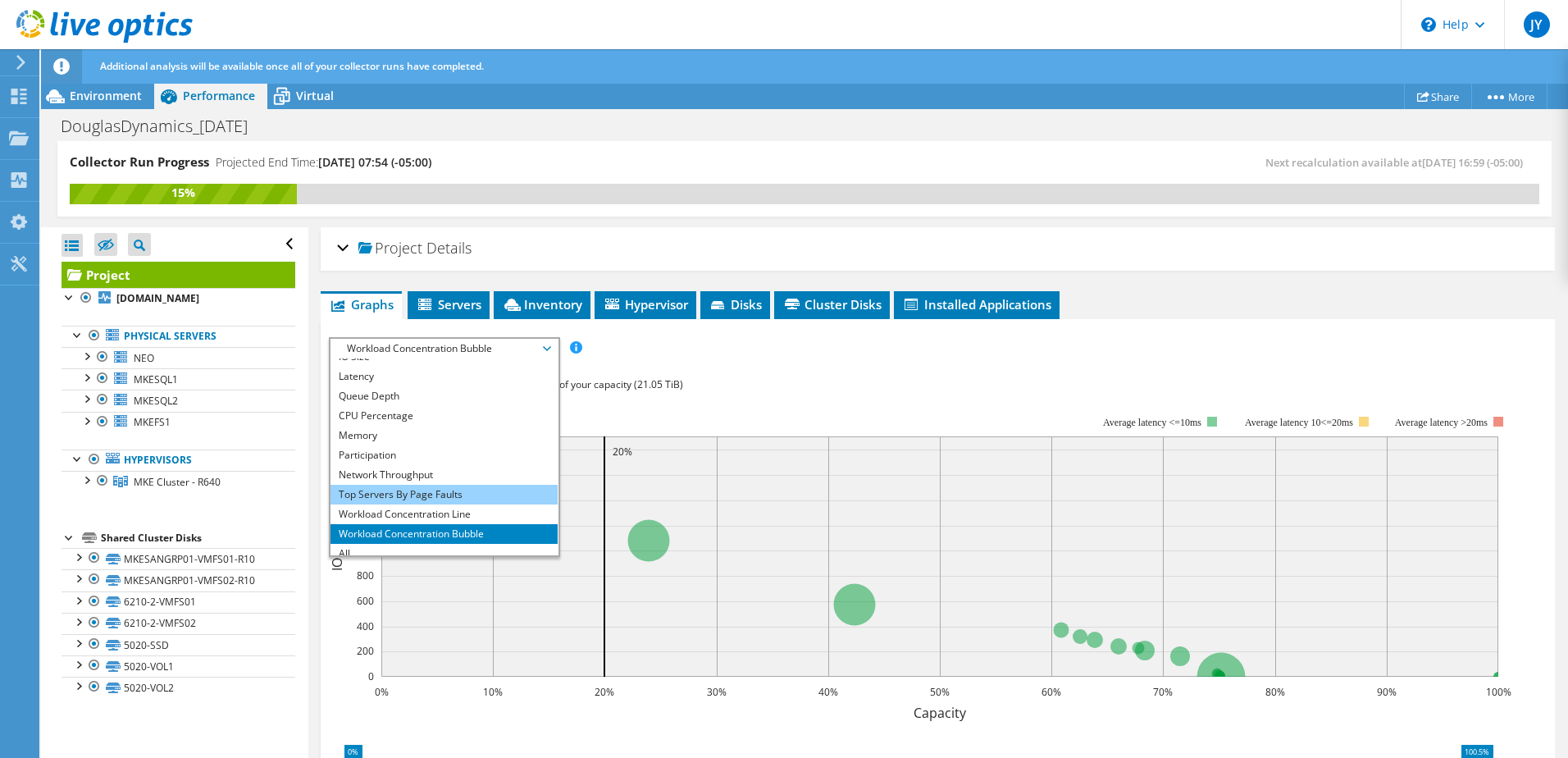
scroll to position [59, 0]
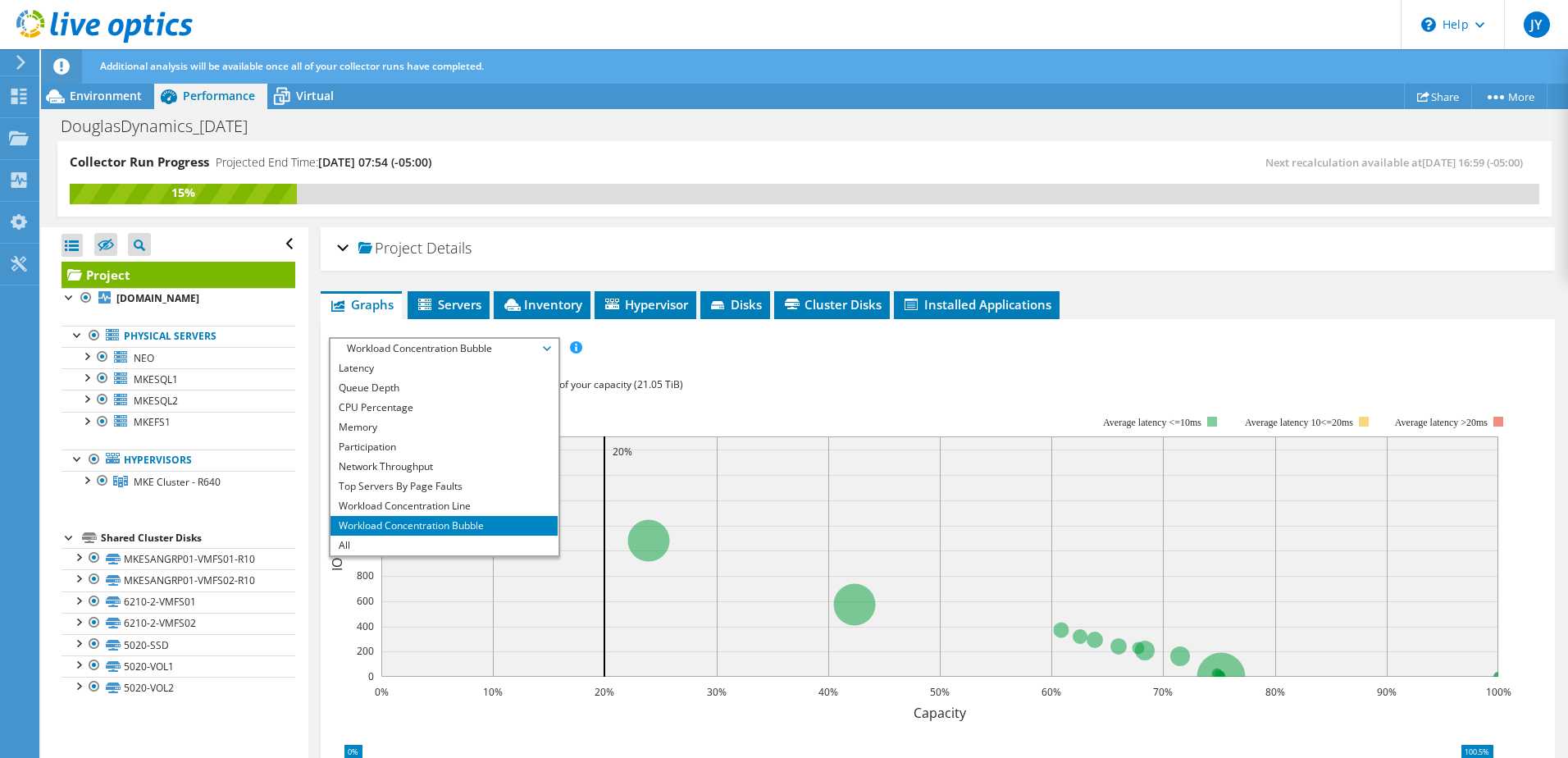
drag, startPoint x: 466, startPoint y: 545, endPoint x: 489, endPoint y: 543, distance: 23.1
click at [467, 545] on li "All" at bounding box center [444, 545] width 227 height 20
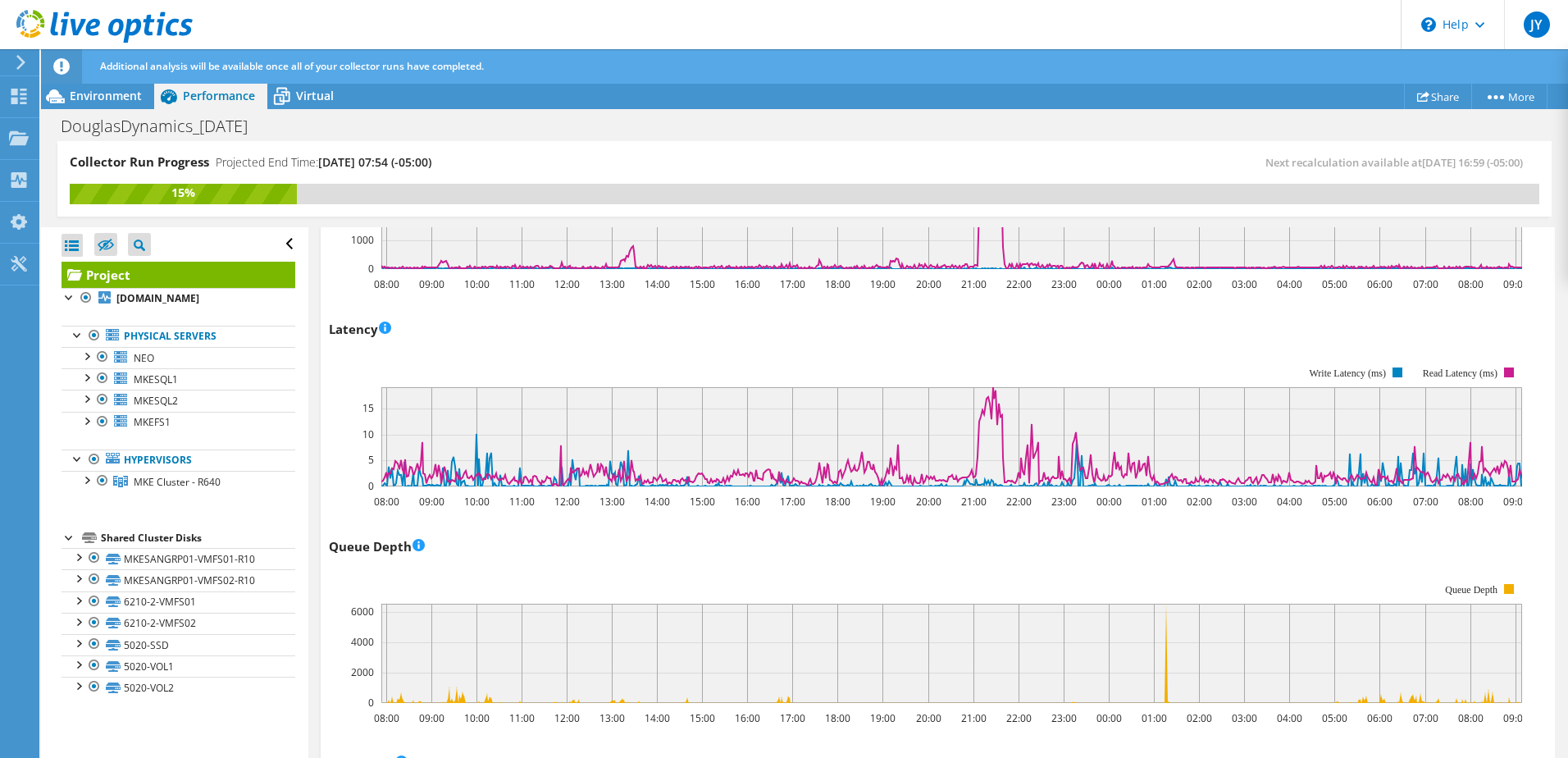
scroll to position [738, 0]
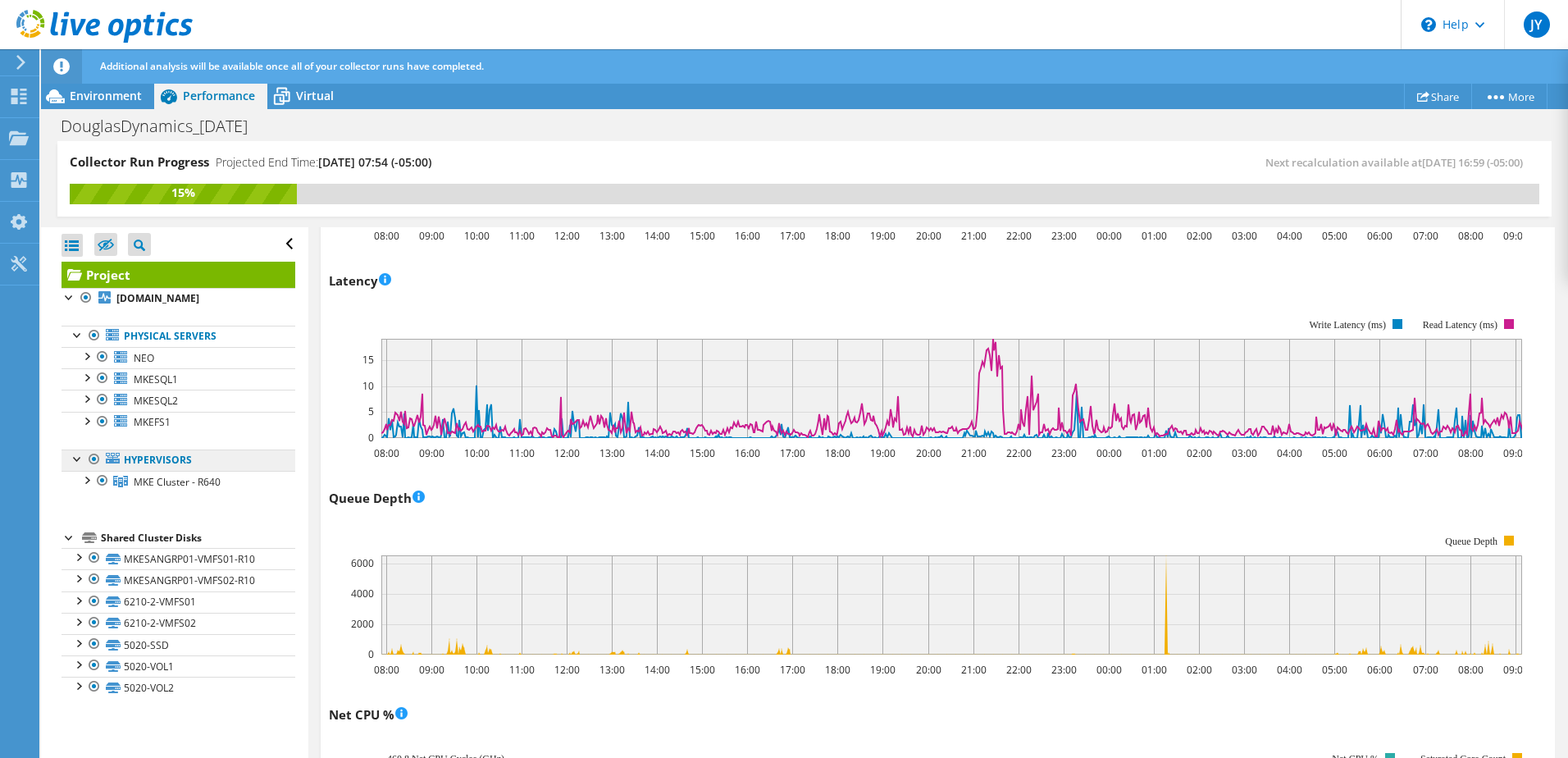
click at [177, 462] on link "Hypervisors" at bounding box center [178, 460] width 234 height 21
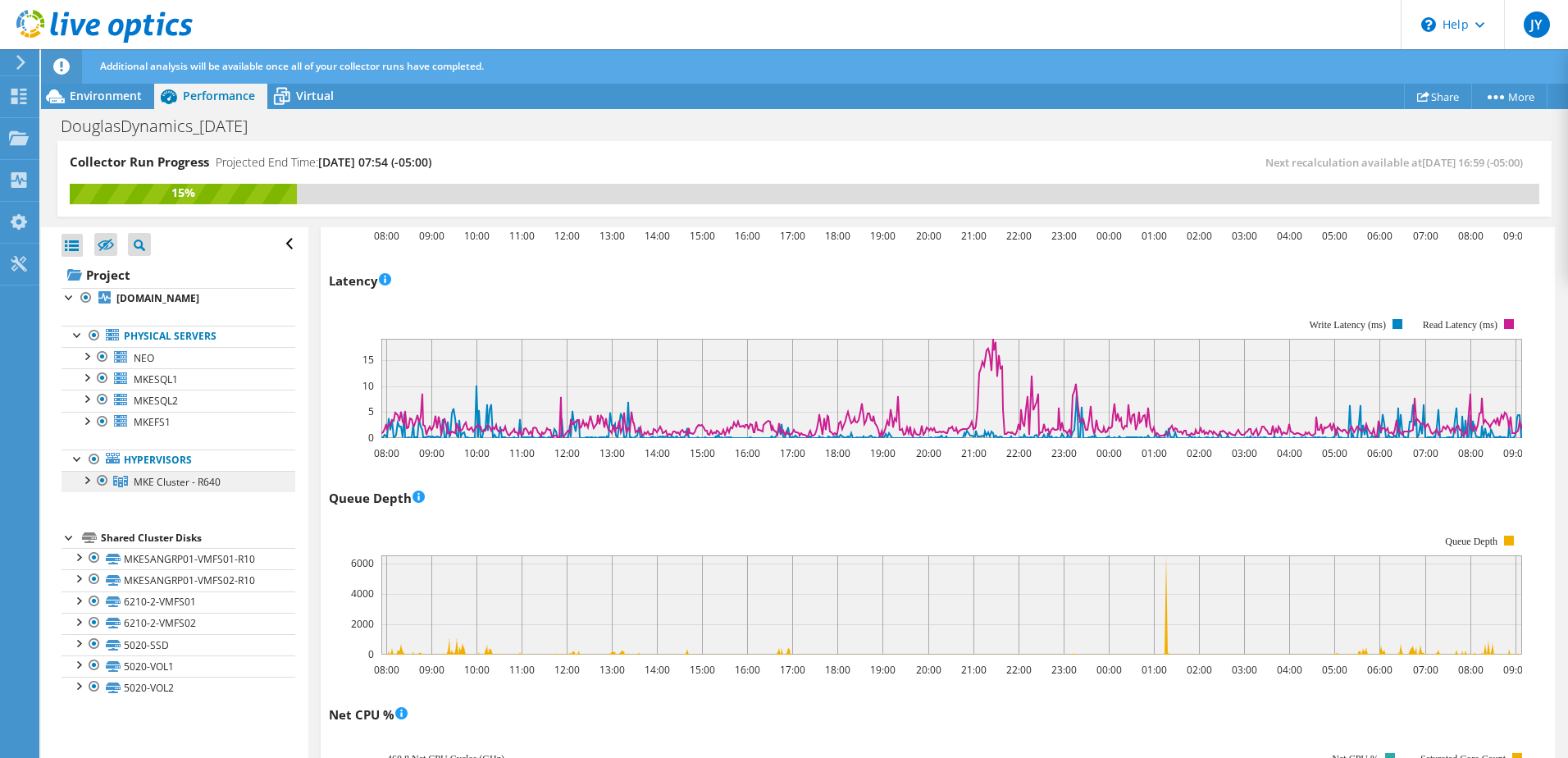
click at [155, 481] on span "MKE Cluster - R640" at bounding box center [177, 482] width 87 height 14
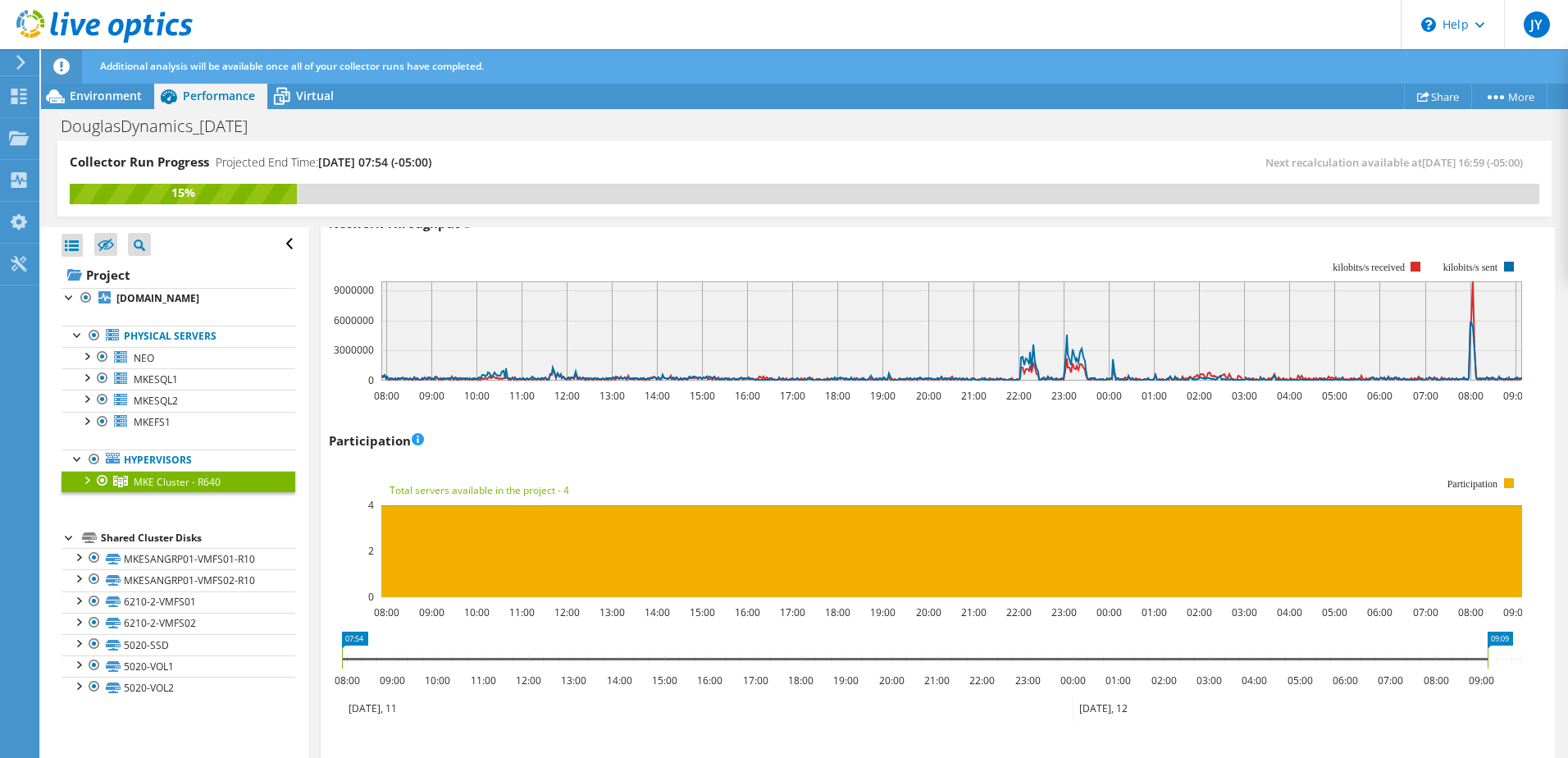
scroll to position [1613, 0]
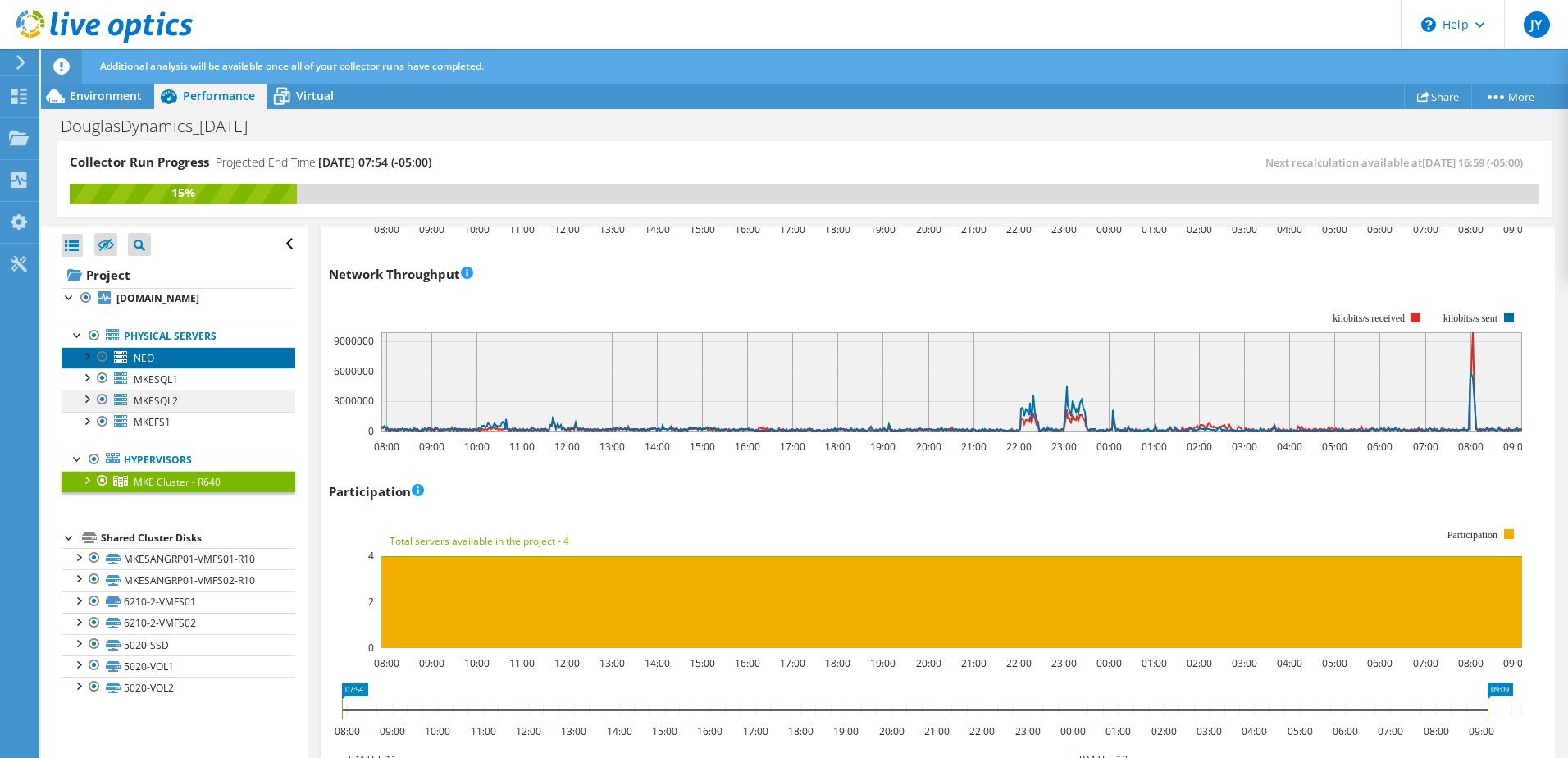
drag, startPoint x: 136, startPoint y: 360, endPoint x: 228, endPoint y: 403, distance: 101.6
click at [136, 360] on span "NEO" at bounding box center [143, 358] width 20 height 14
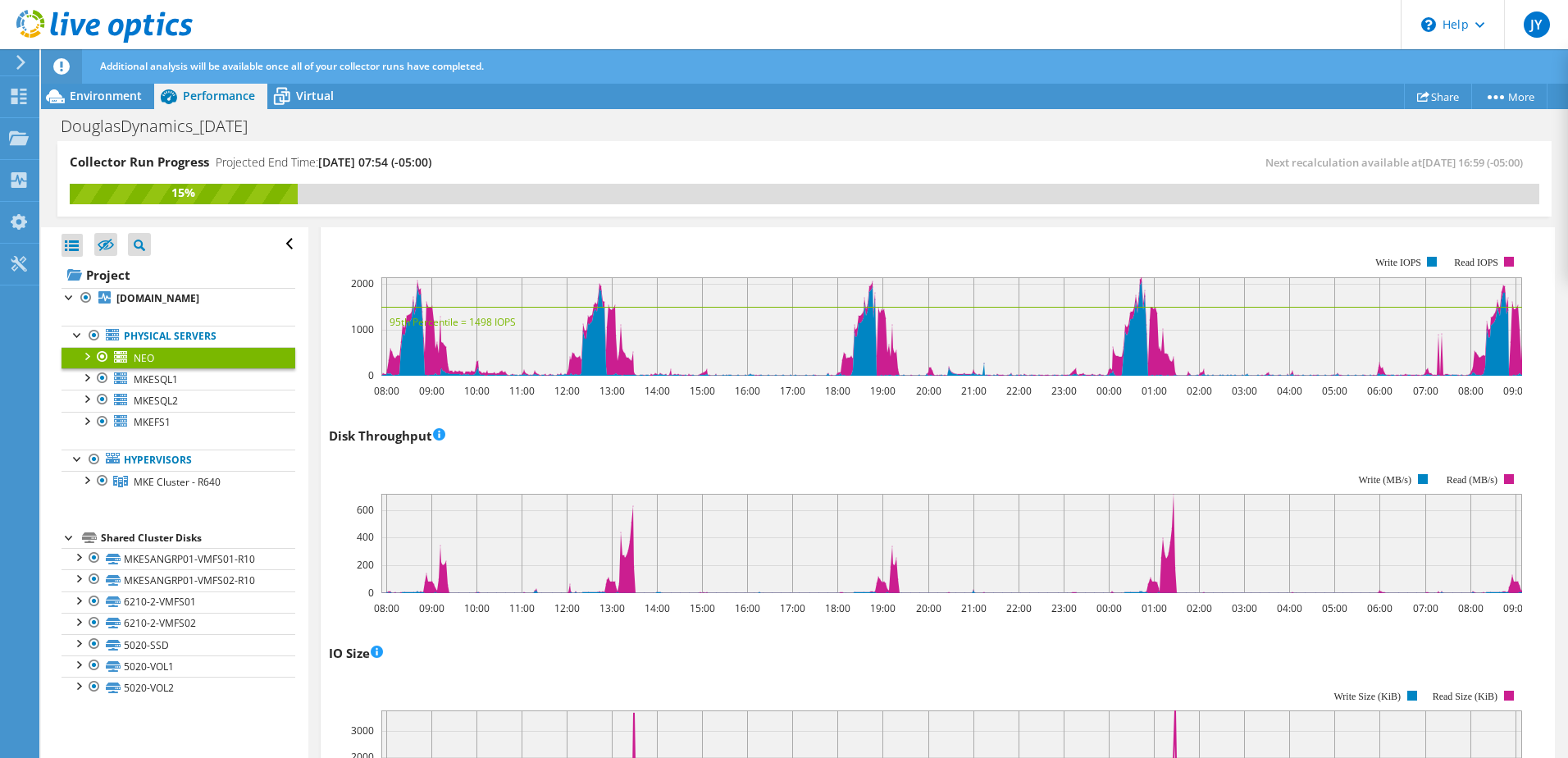
scroll to position [82, 0]
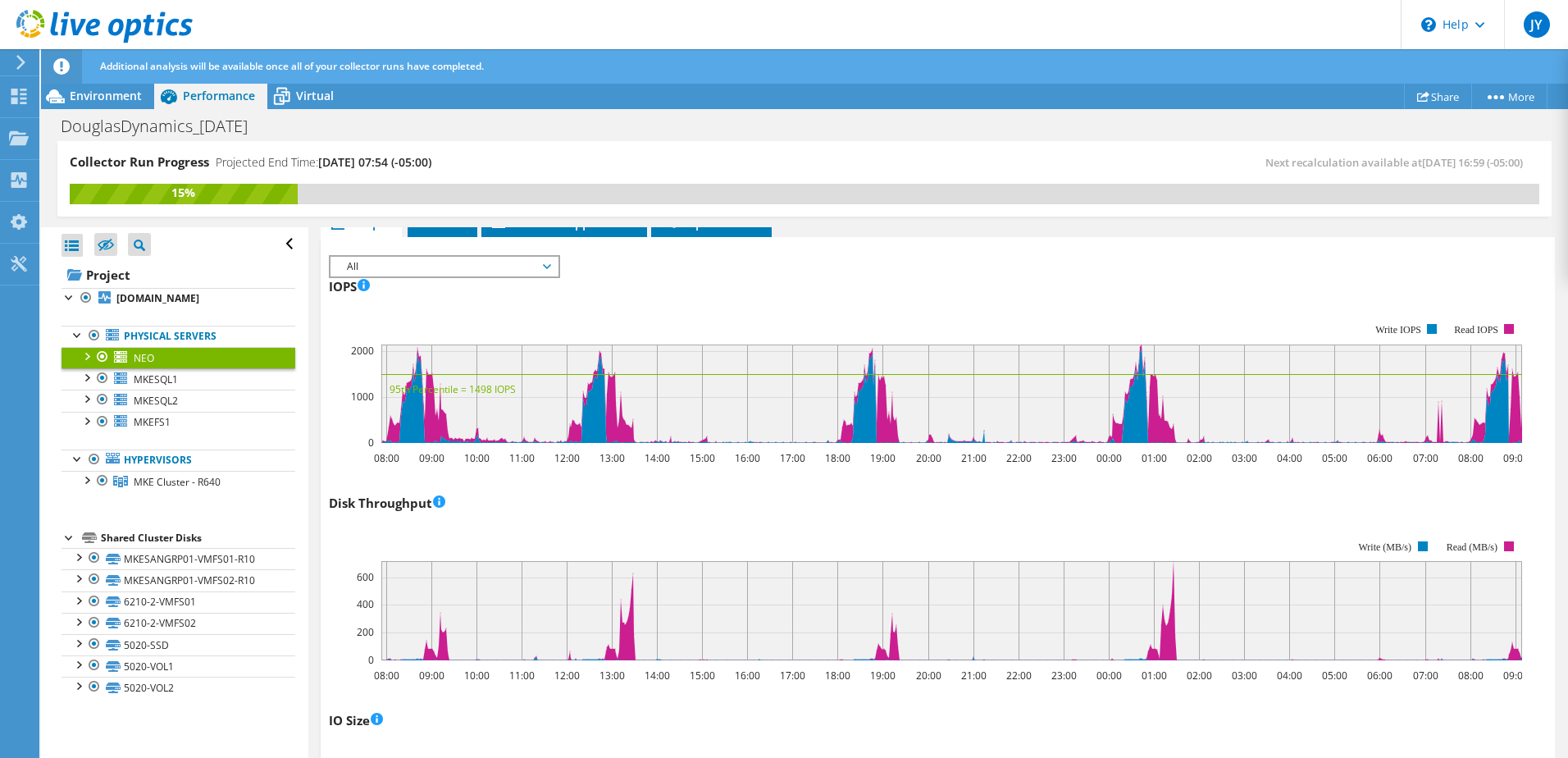
click at [1248, 425] on rect at bounding box center [952, 393] width 1141 height 99
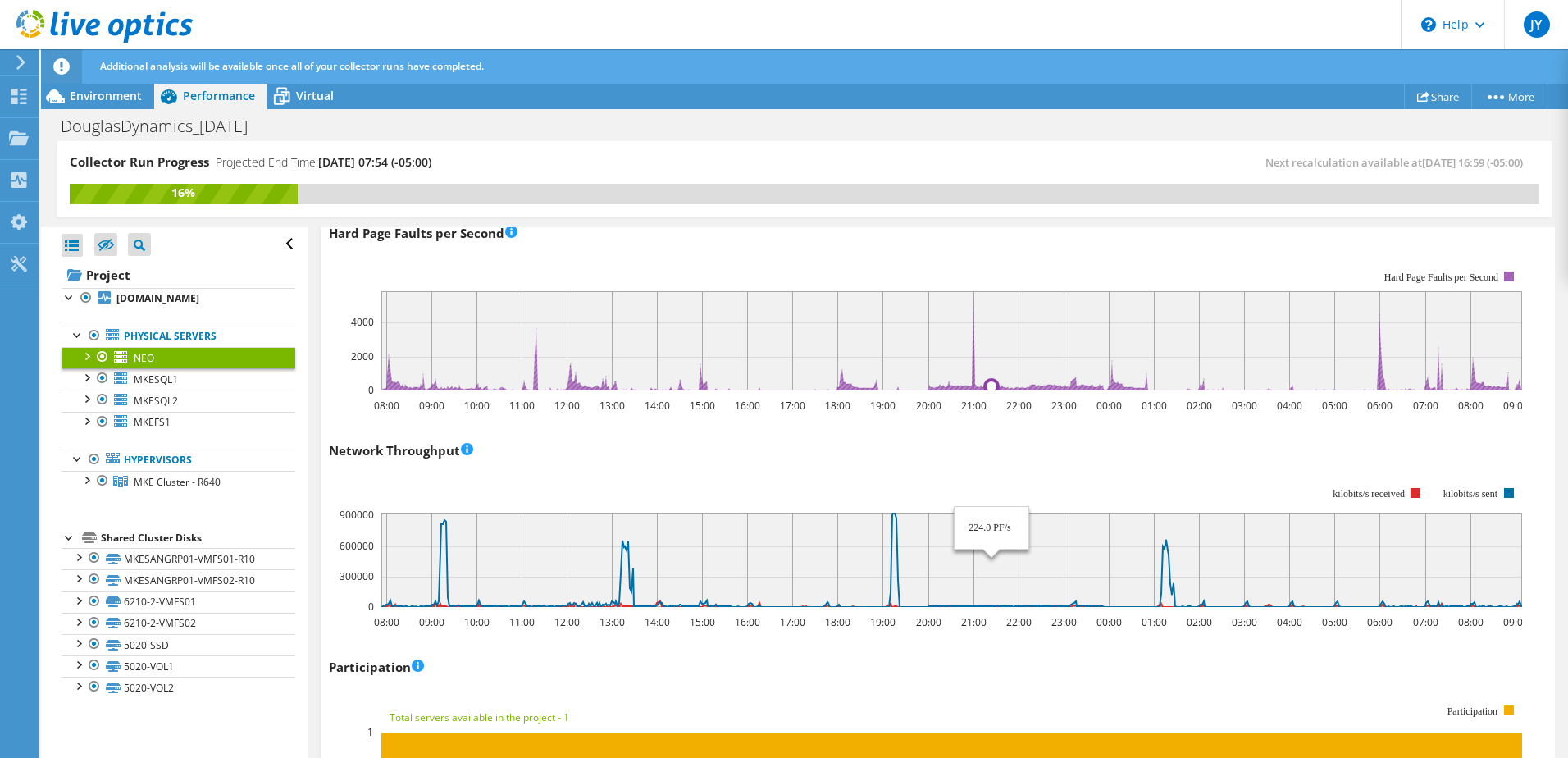
scroll to position [1722, 0]
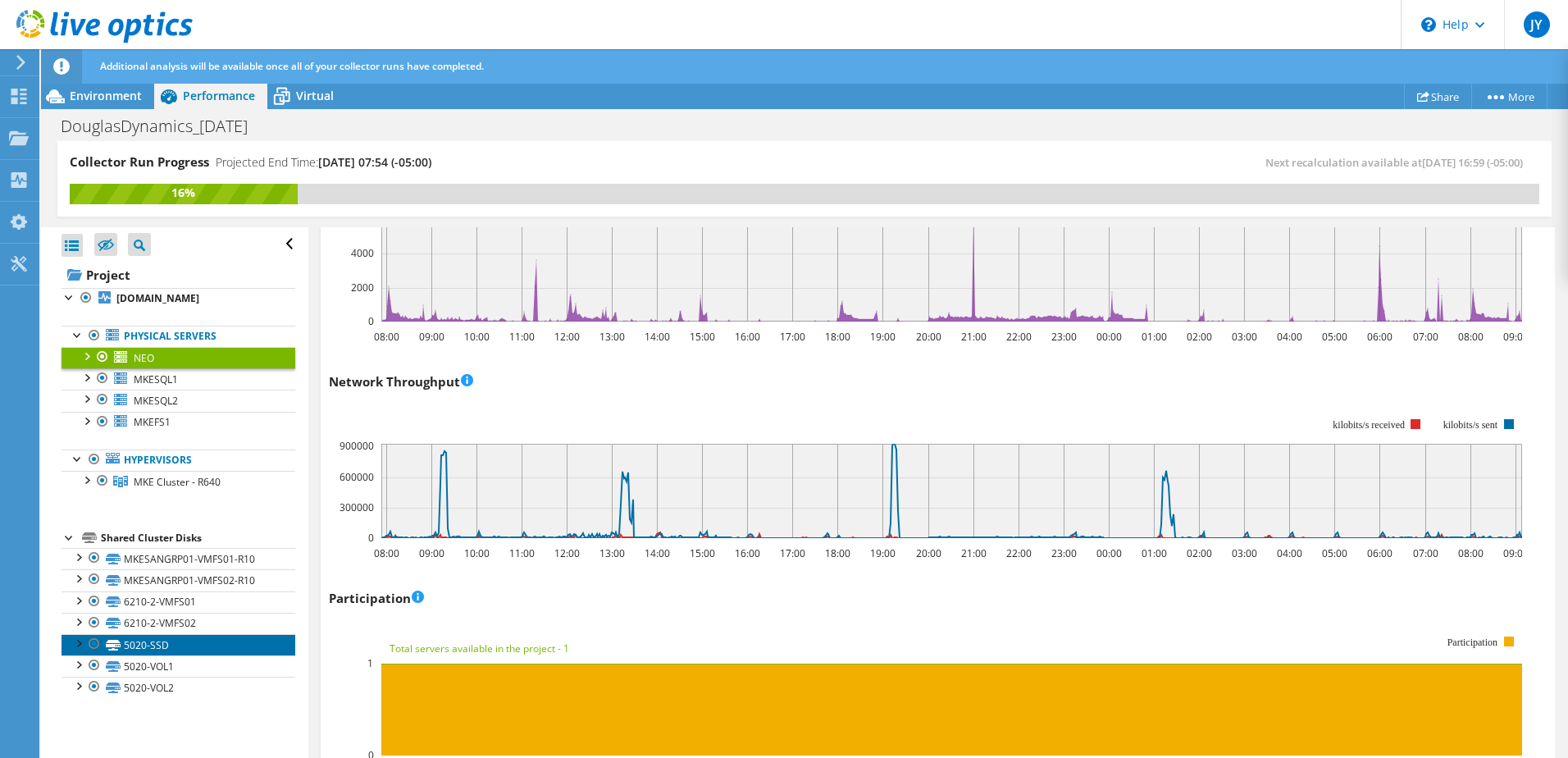
click at [182, 646] on link "5020-SSD" at bounding box center [178, 644] width 234 height 21
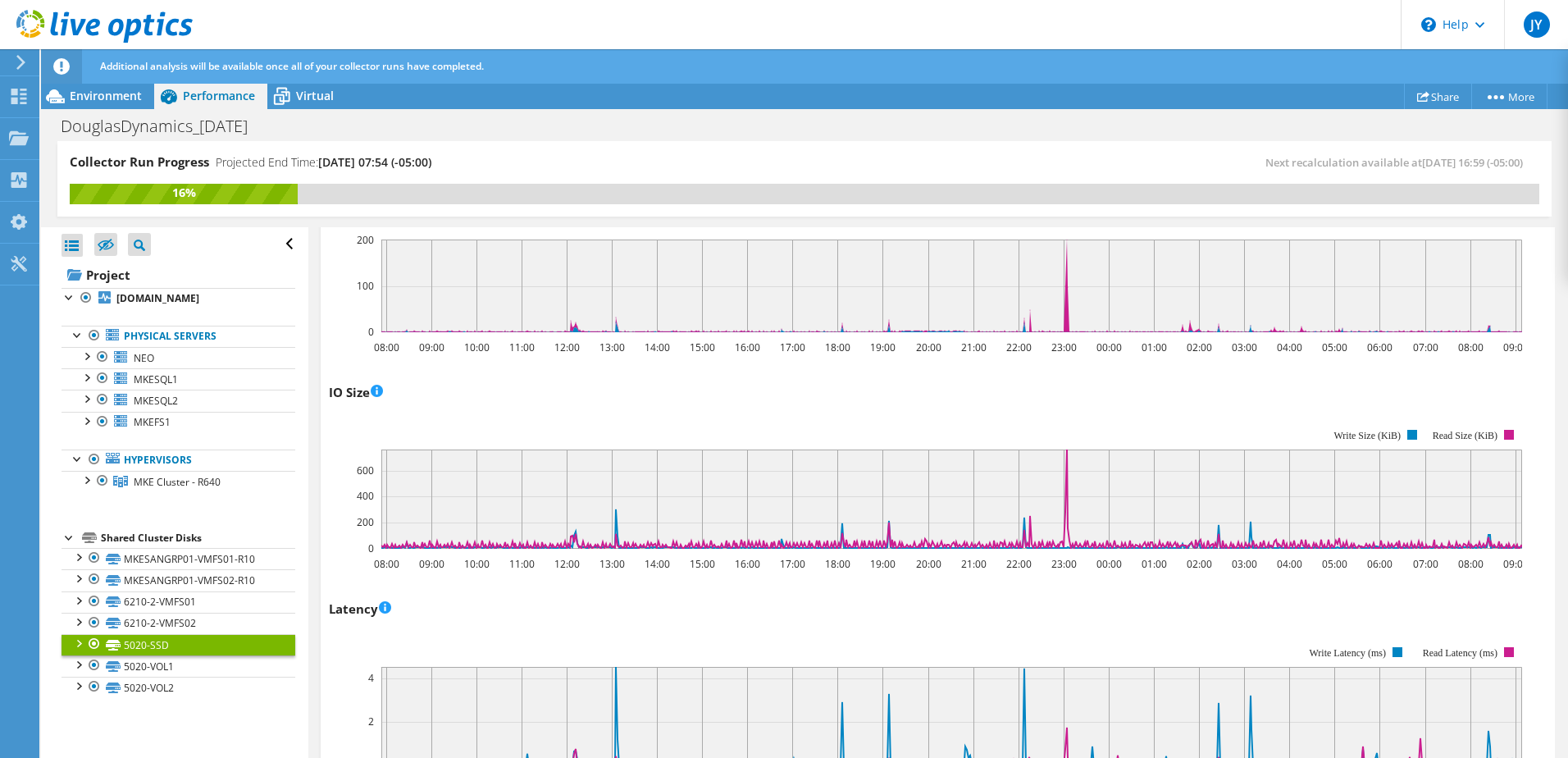
scroll to position [0, 0]
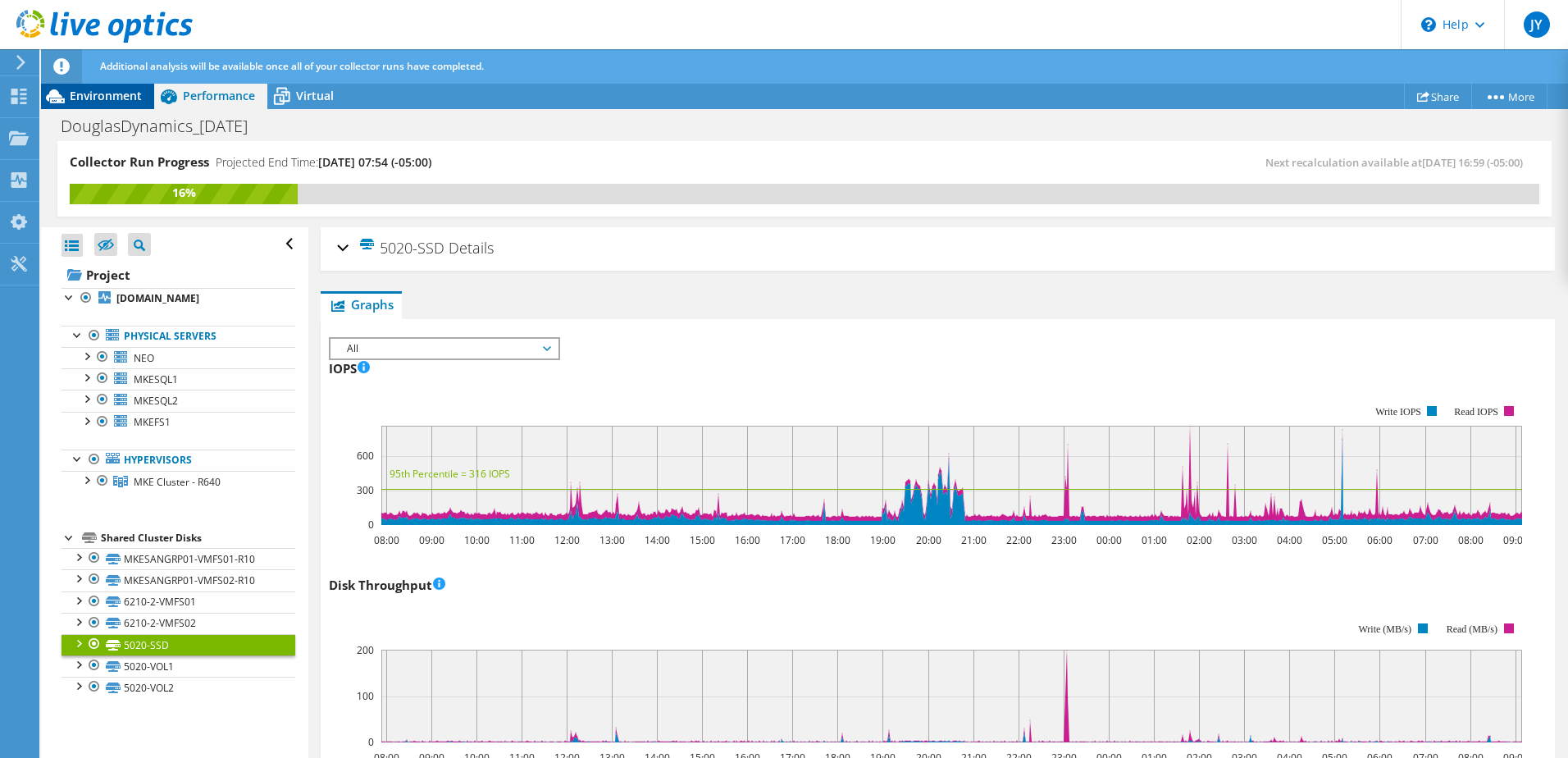
click at [89, 100] on span "Environment" at bounding box center [106, 96] width 72 height 16
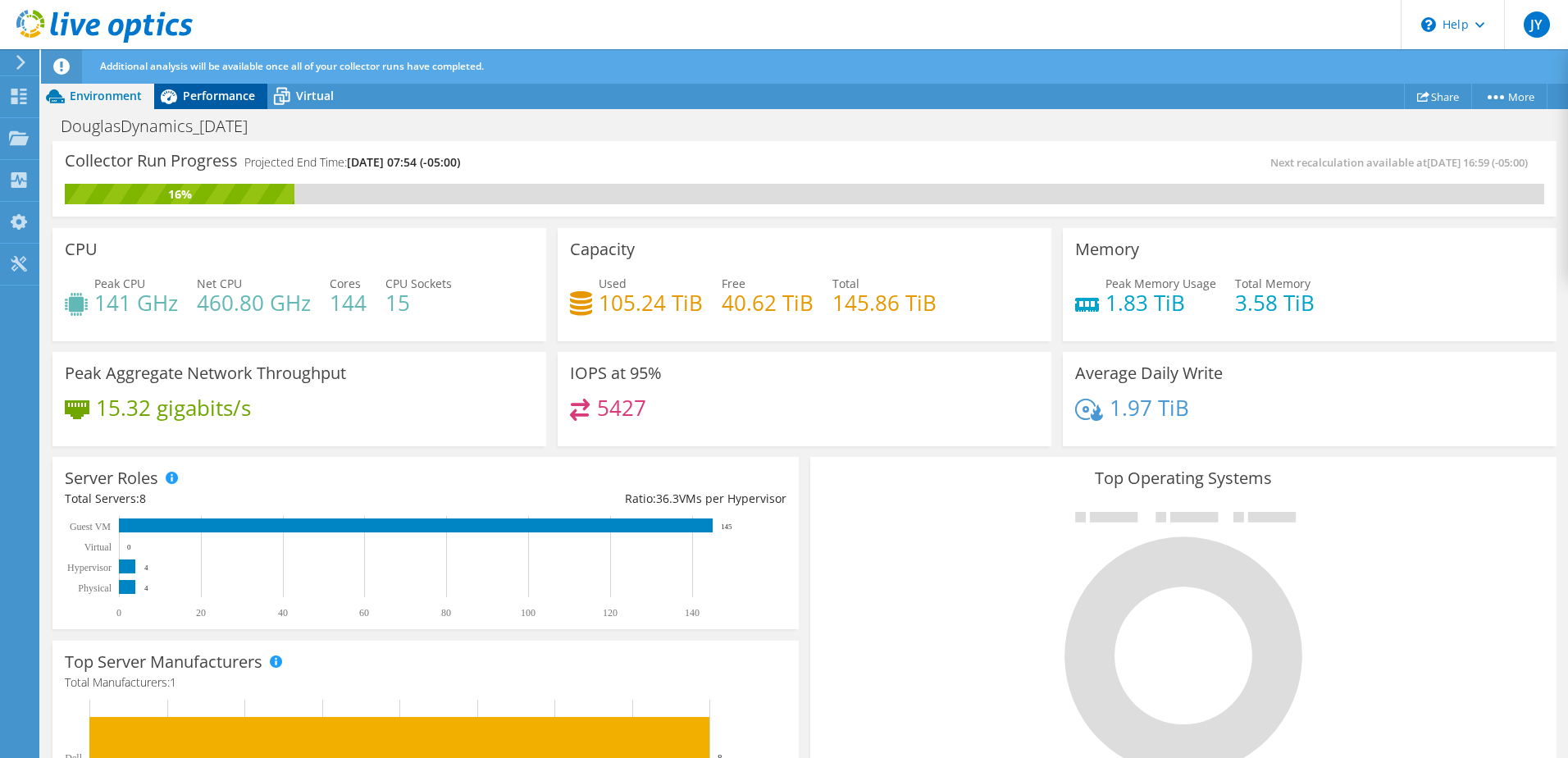
click at [185, 98] on span "Performance" at bounding box center [218, 96] width 72 height 16
